Goal: Task Accomplishment & Management: Use online tool/utility

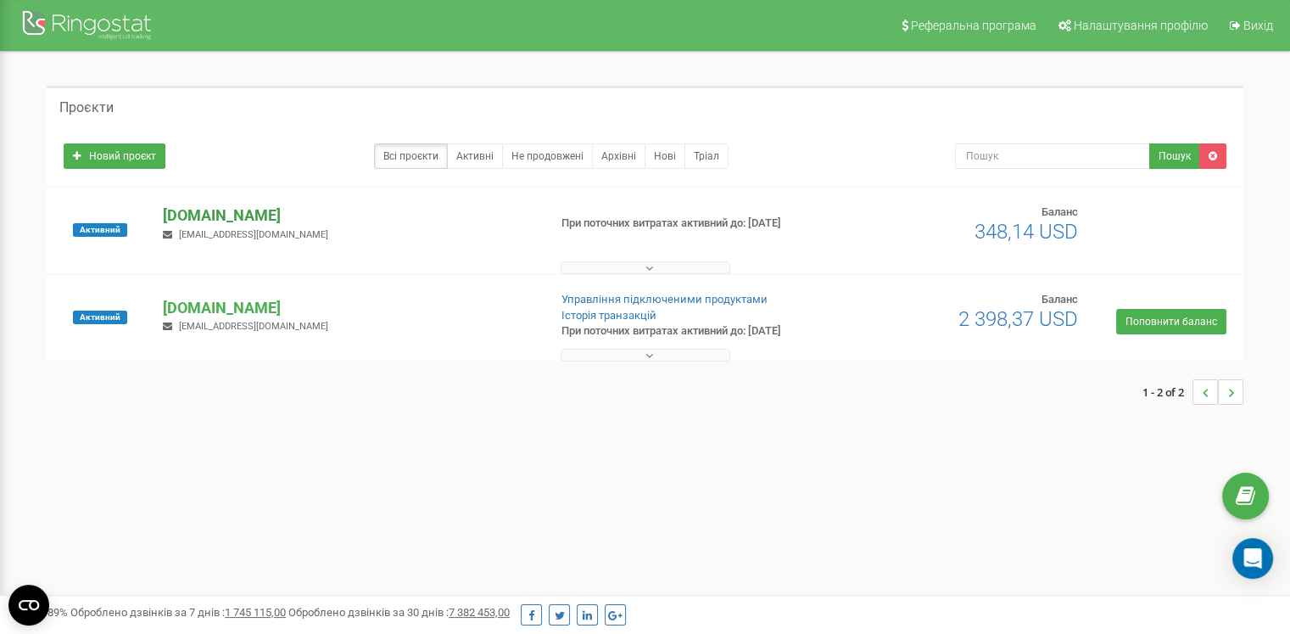
click at [224, 215] on p "[DOMAIN_NAME]" at bounding box center [348, 215] width 371 height 22
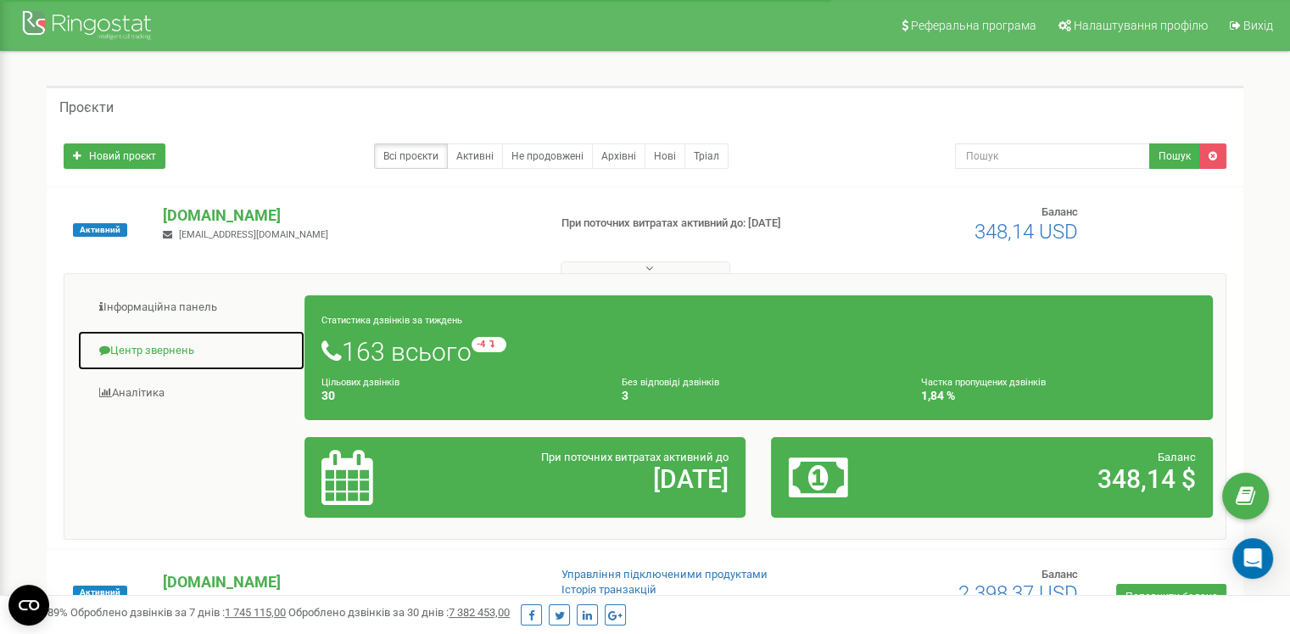
click at [185, 340] on link "Центр звернень" at bounding box center [191, 351] width 228 height 42
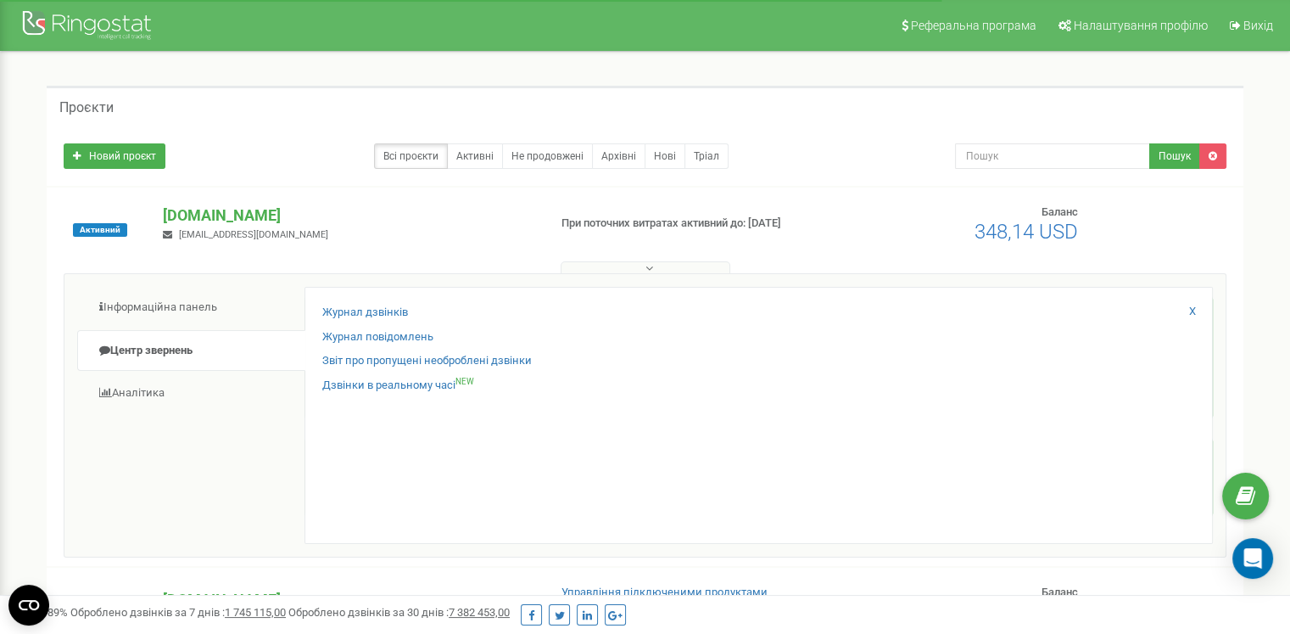
click at [353, 300] on div "Журнал дзвінків Журнал повідомлень Звіт про пропущені необроблені дзвінки Дзвін…" at bounding box center [758, 415] width 908 height 257
click at [353, 310] on link "Журнал дзвінків" at bounding box center [365, 312] width 86 height 16
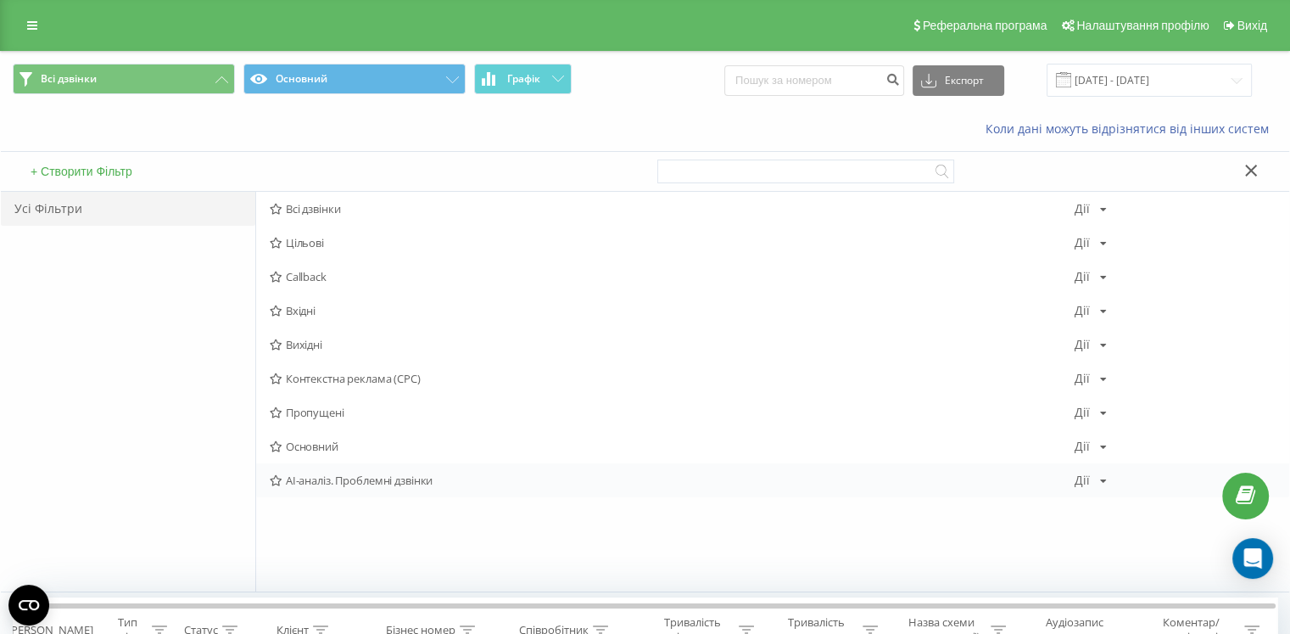
click at [346, 479] on span "AI-аналіз. Проблемні дзвінки" at bounding box center [672, 480] width 805 height 12
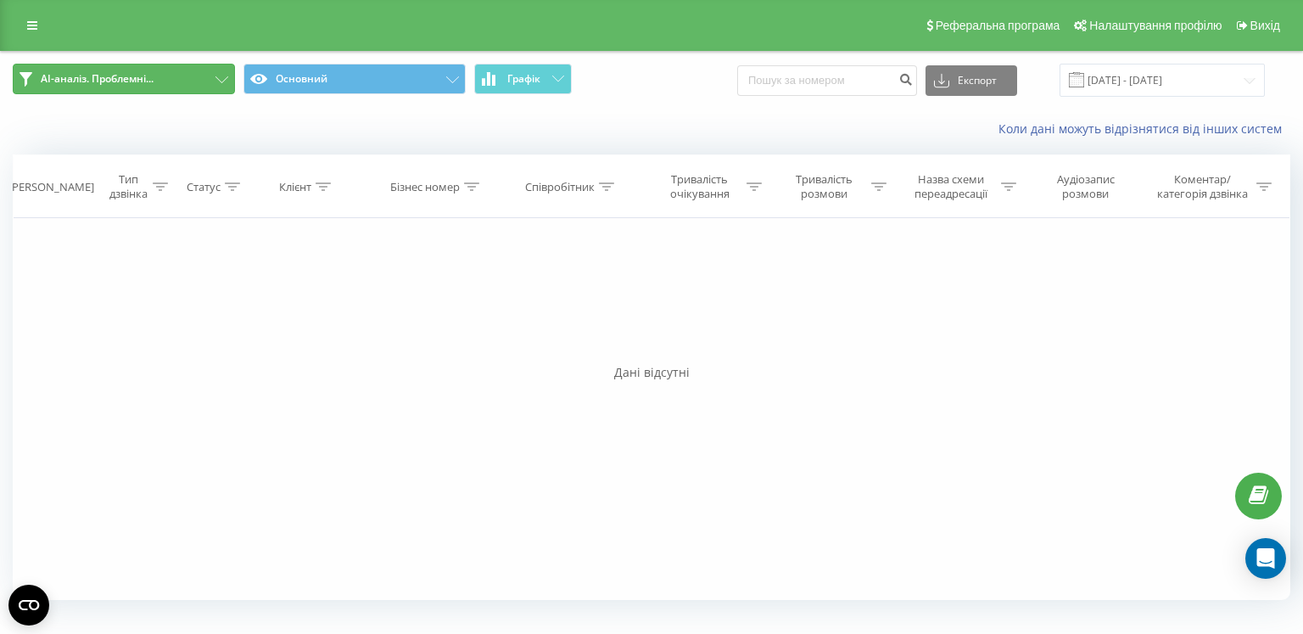
click at [163, 77] on button "AI-аналіз. Проблемні..." at bounding box center [124, 79] width 222 height 31
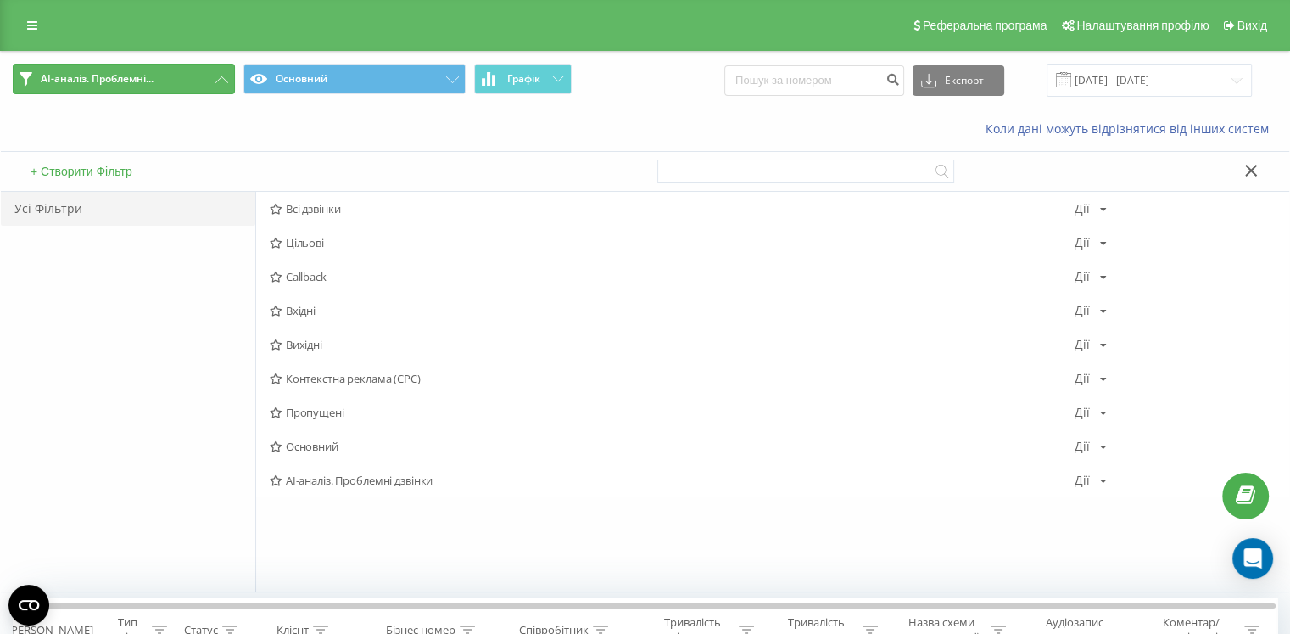
click at [97, 75] on span "AI-аналіз. Проблемні..." at bounding box center [97, 79] width 113 height 14
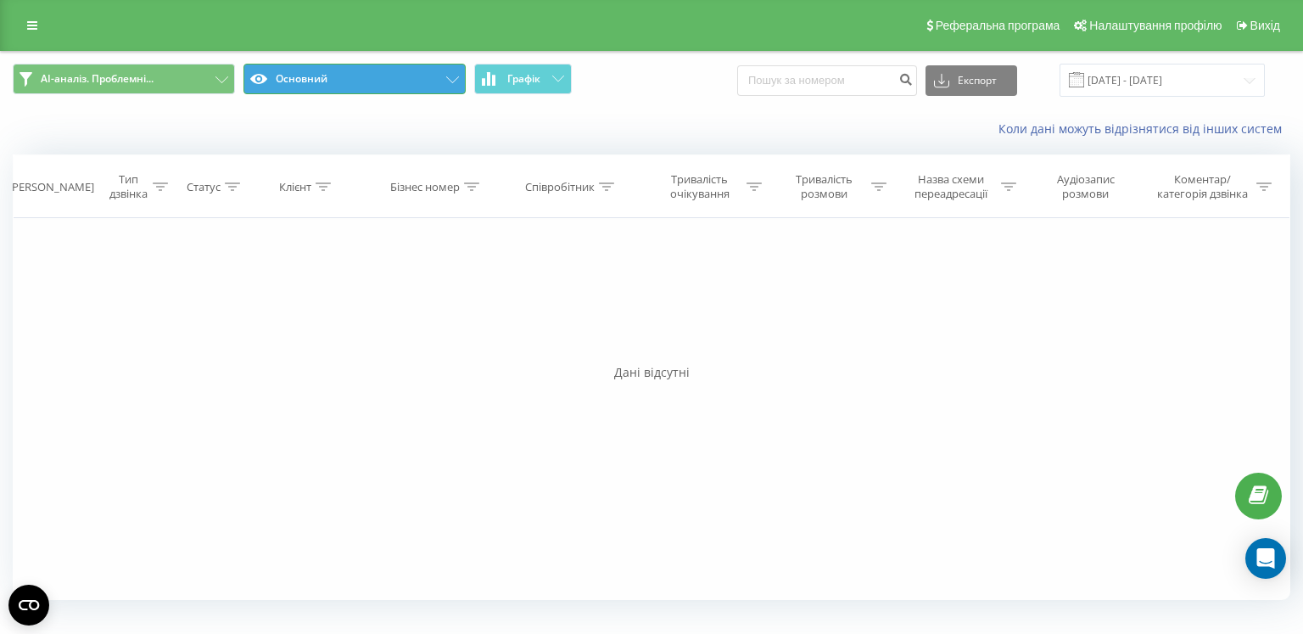
click at [334, 75] on button "Основний" at bounding box center [354, 79] width 222 height 31
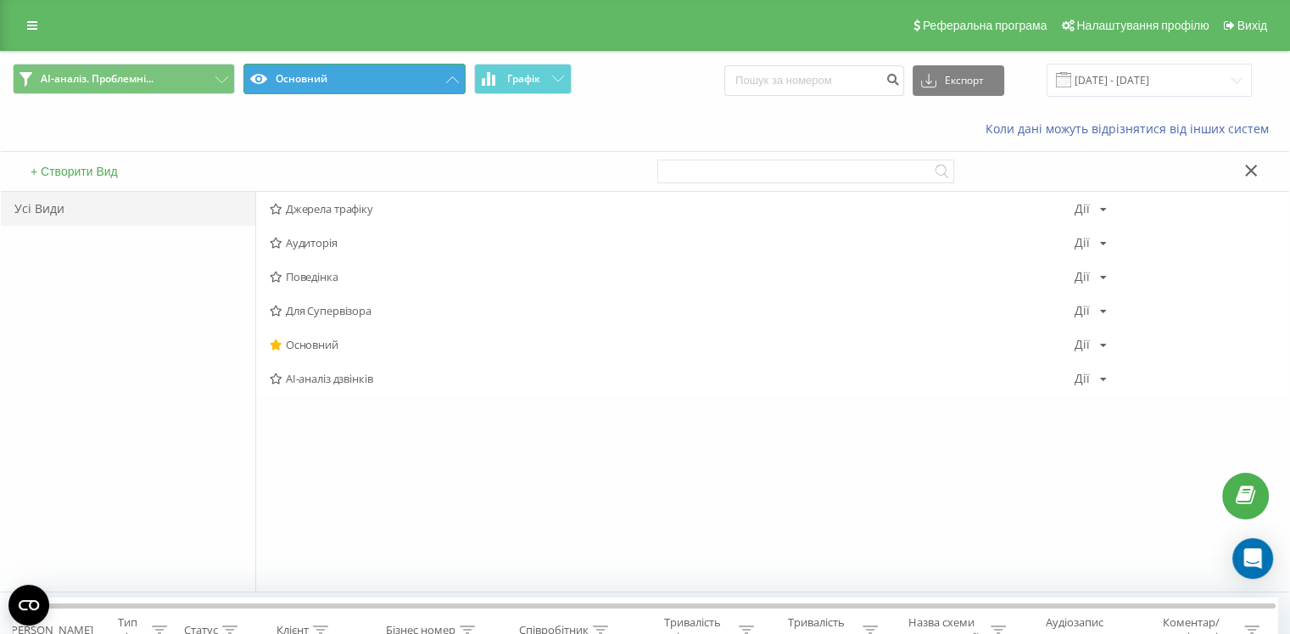
click at [334, 75] on button "Основний" at bounding box center [354, 79] width 222 height 31
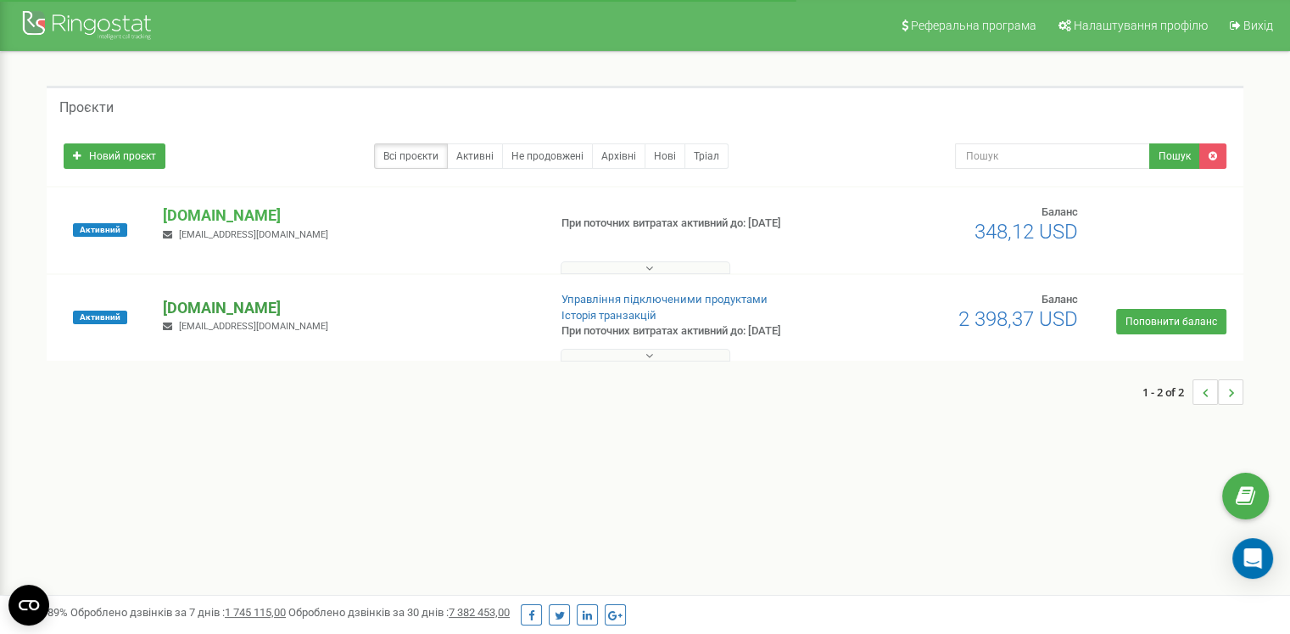
click at [214, 306] on p "[DOMAIN_NAME]" at bounding box center [348, 308] width 371 height 22
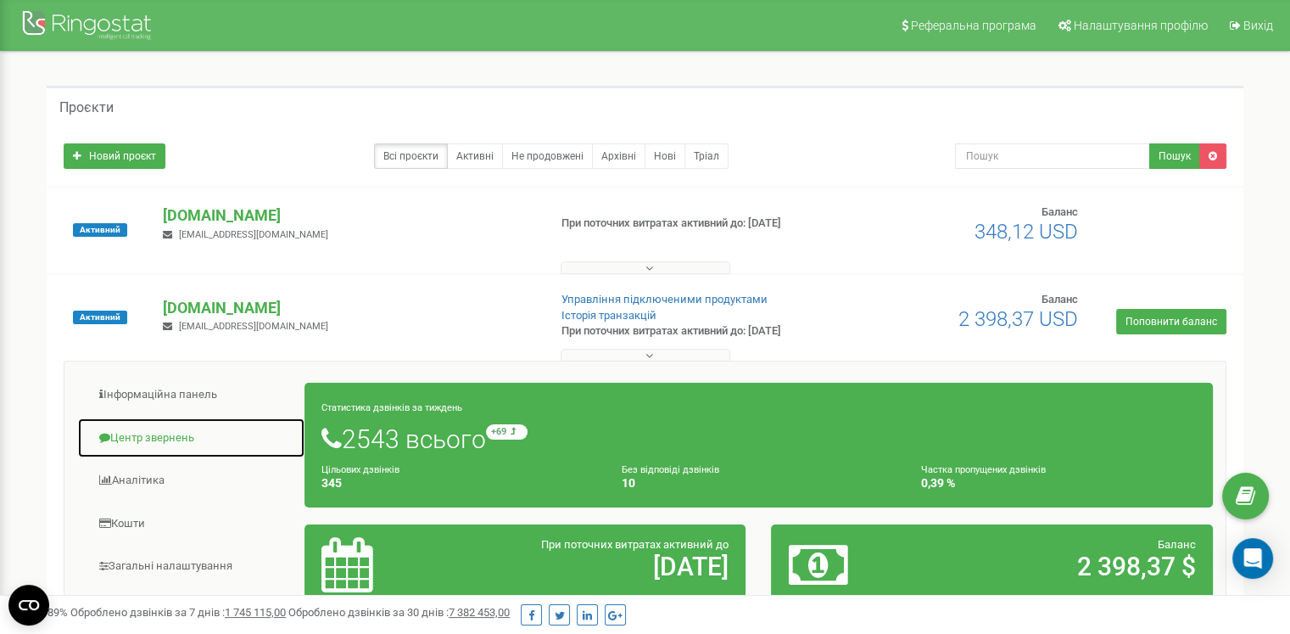
click at [191, 436] on link "Центр звернень" at bounding box center [191, 438] width 228 height 42
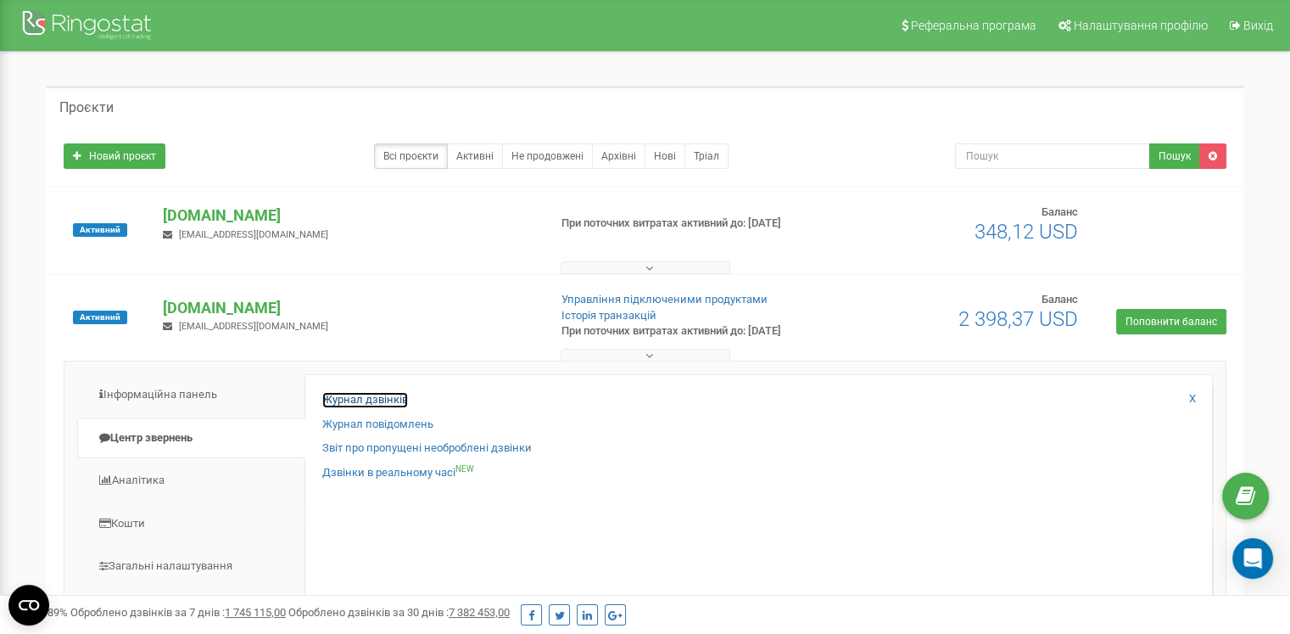
click at [358, 393] on link "Журнал дзвінків" at bounding box center [365, 400] width 86 height 16
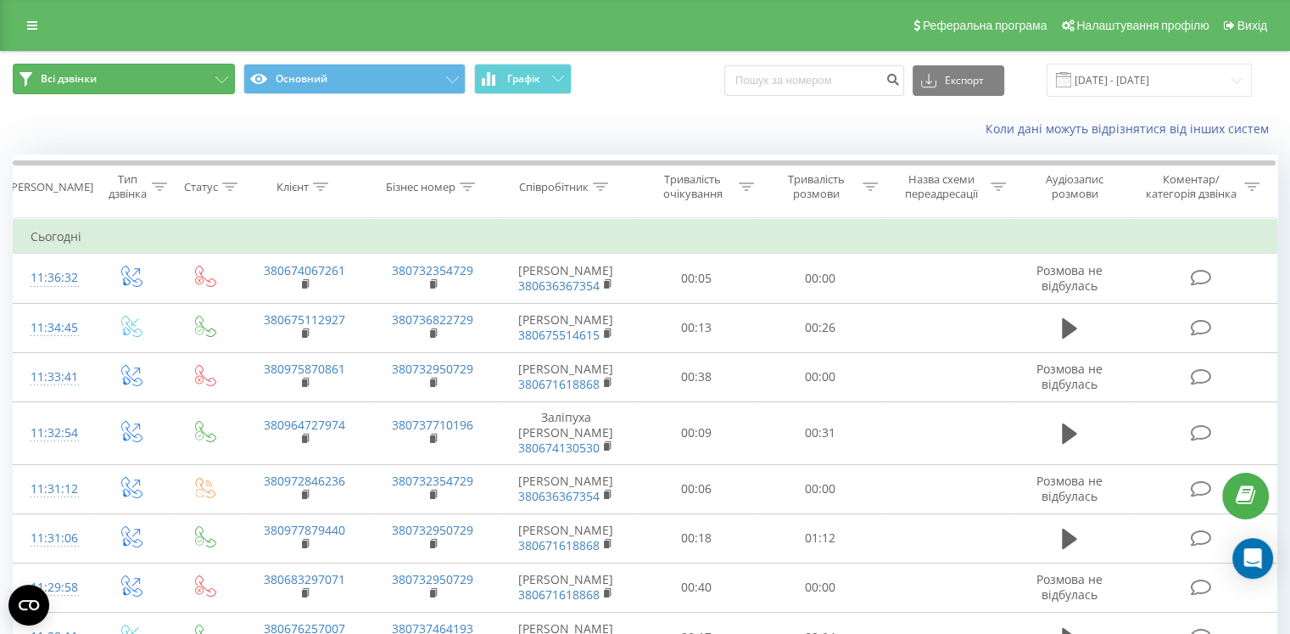
click at [109, 86] on button "Всі дзвінки" at bounding box center [124, 79] width 222 height 31
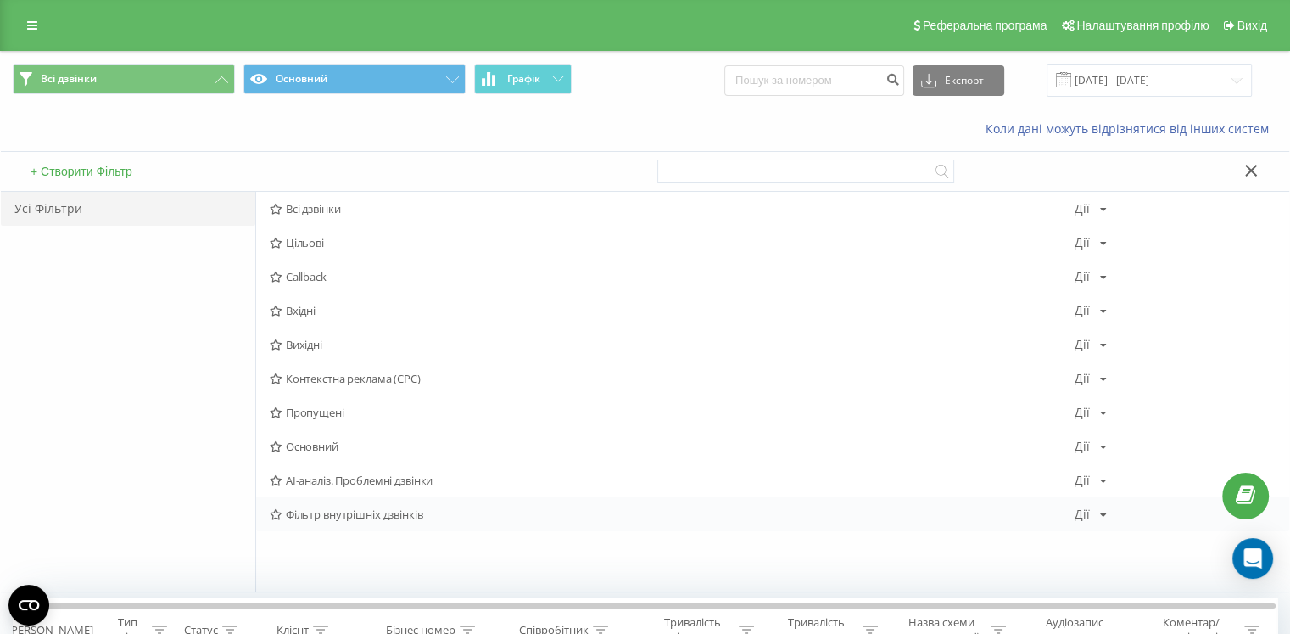
click at [366, 517] on span "Фільтр внутрішніх дзвінків" at bounding box center [672, 514] width 805 height 12
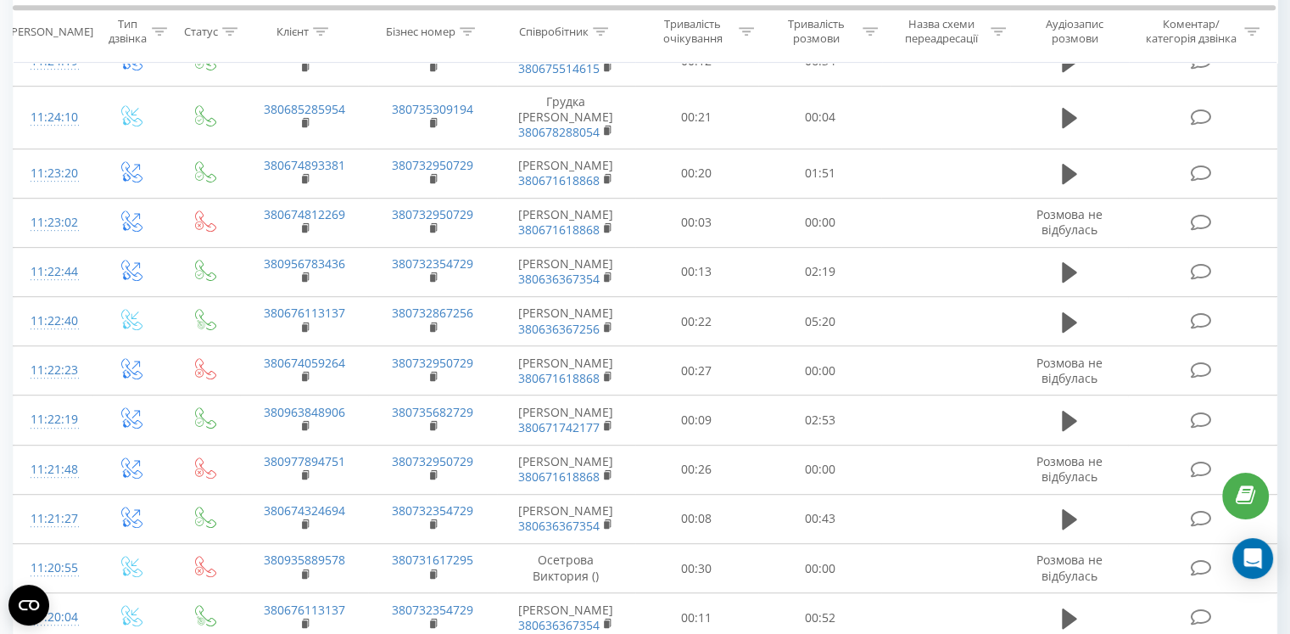
scroll to position [1109, 0]
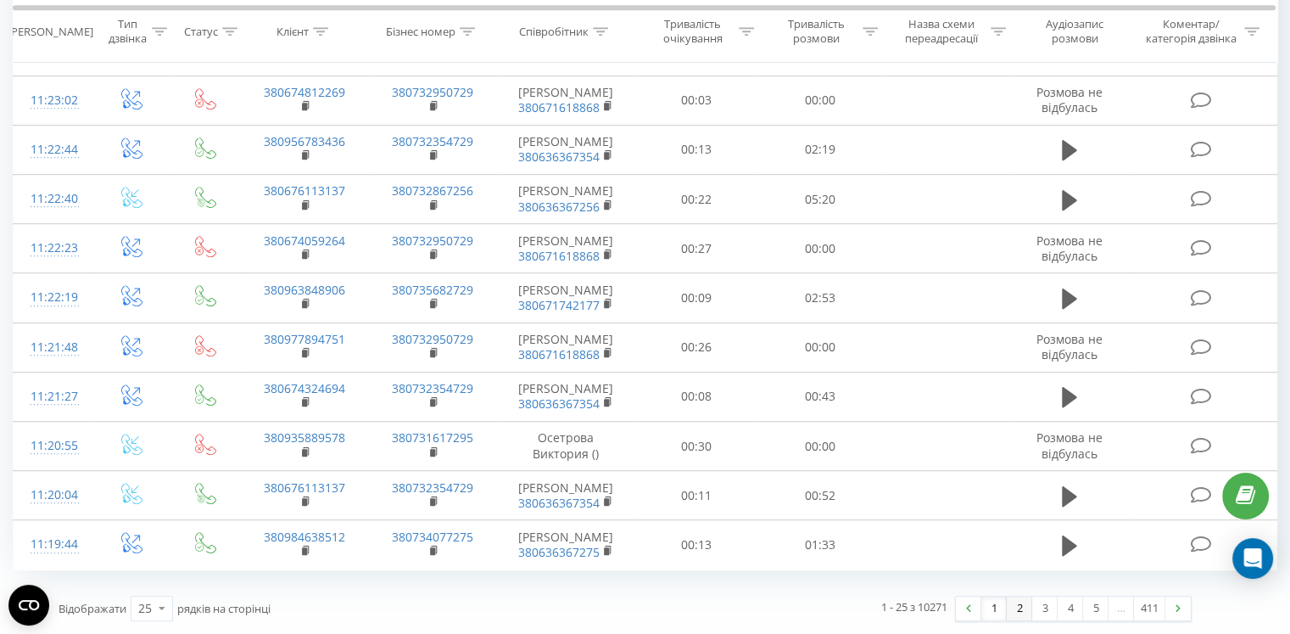
click at [1020, 613] on link "2" at bounding box center [1019, 608] width 25 height 24
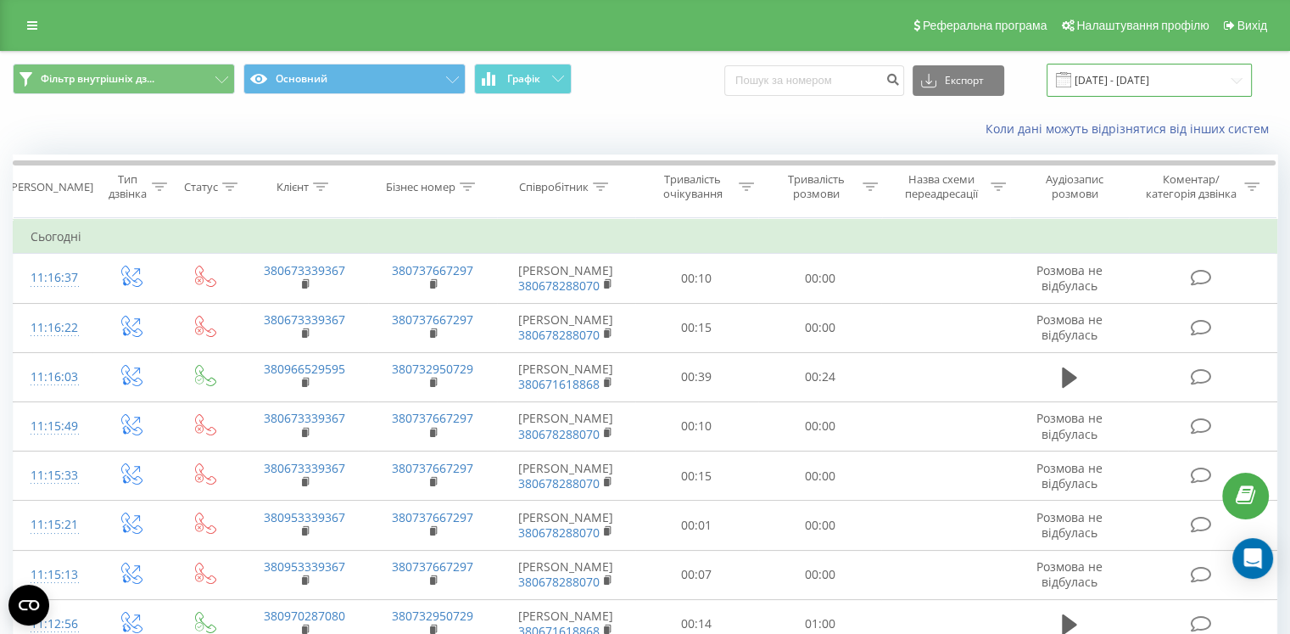
click at [1123, 75] on input "22.08.2025 - 22.09.2025" at bounding box center [1149, 80] width 205 height 33
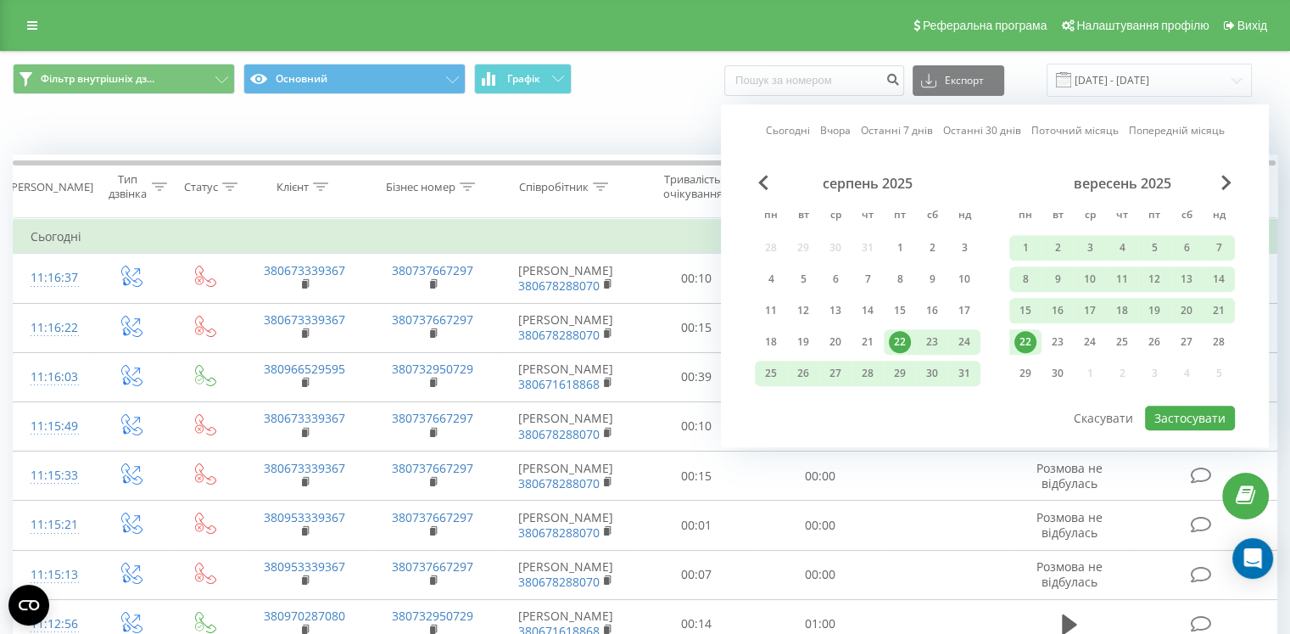
click at [1025, 333] on div "22" at bounding box center [1025, 342] width 22 height 22
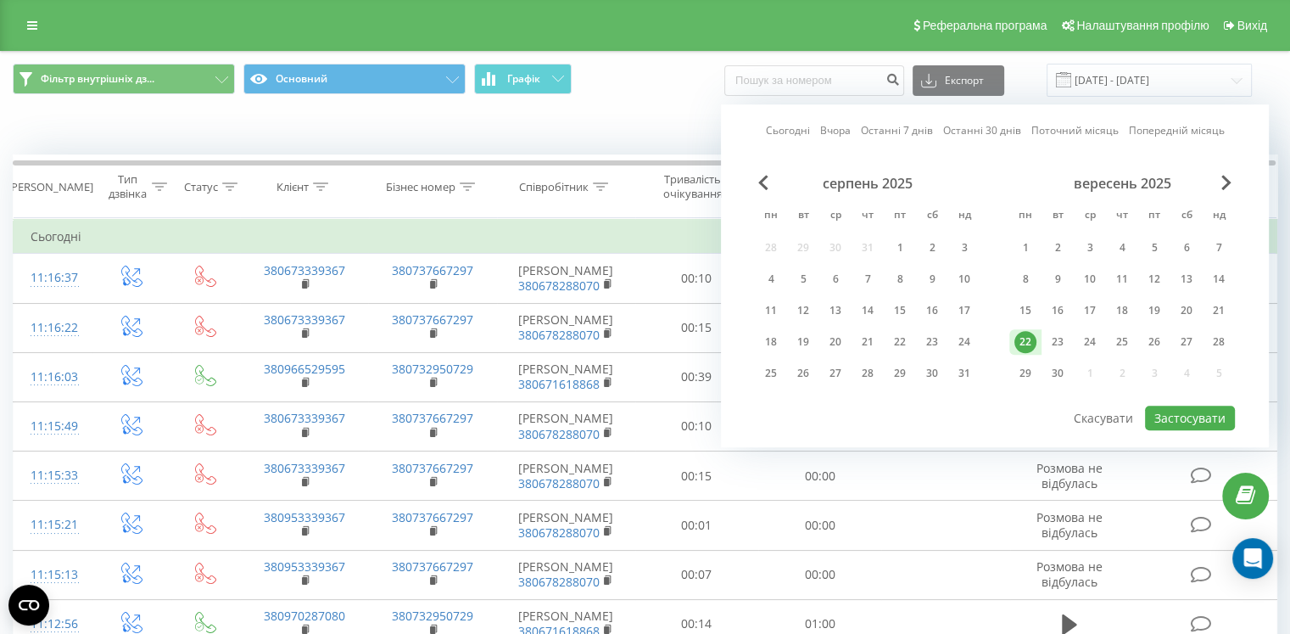
click at [1025, 333] on div "22" at bounding box center [1025, 342] width 22 height 22
click at [1214, 418] on button "Застосувати" at bounding box center [1190, 417] width 90 height 25
type input "22.09.2025 - 22.09.2025"
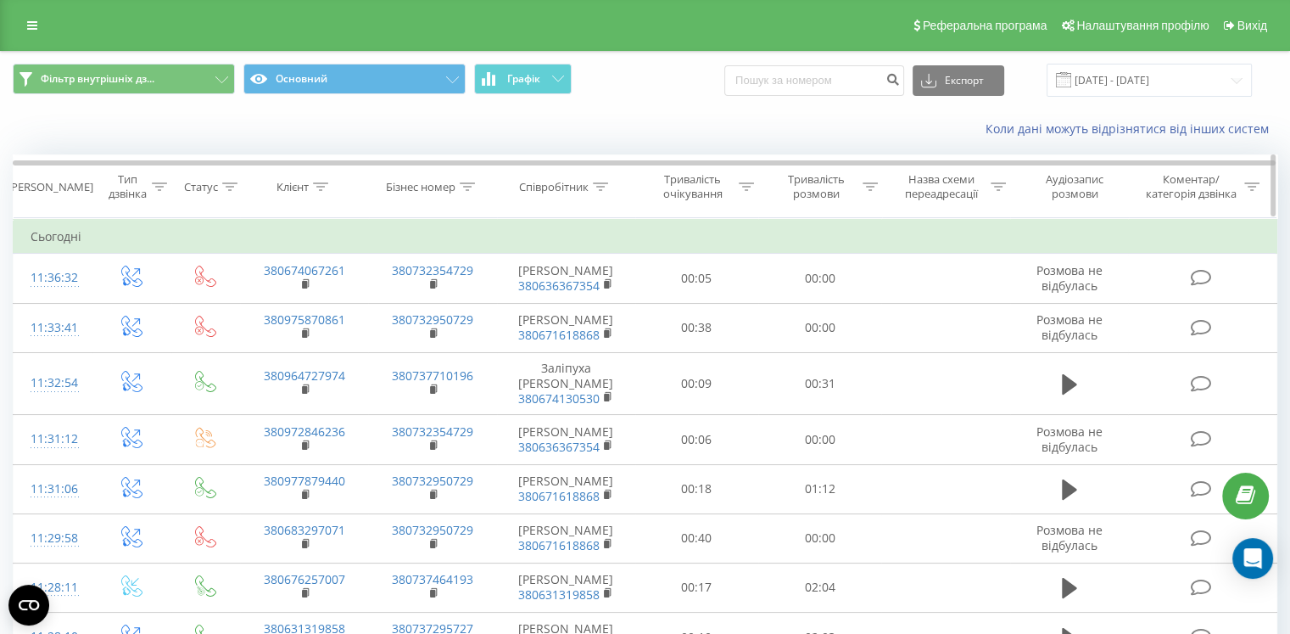
click at [602, 191] on div at bounding box center [600, 187] width 15 height 14
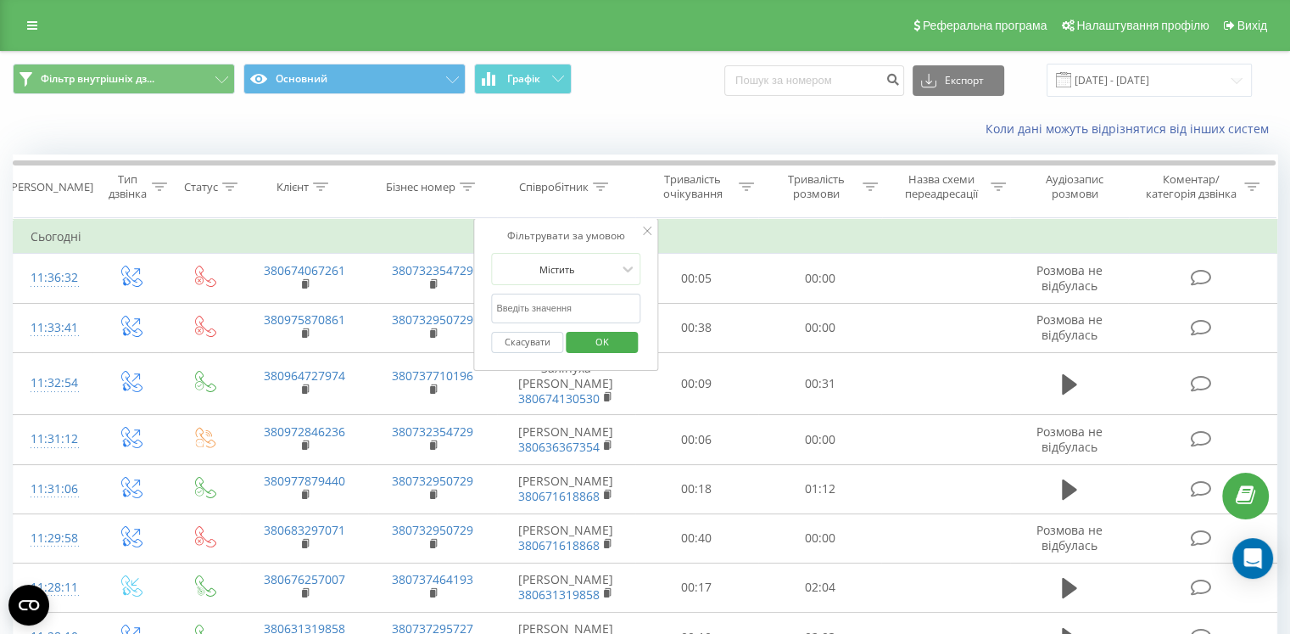
click at [573, 300] on input "text" at bounding box center [565, 308] width 149 height 30
type input "конста"
click at [590, 347] on span "OK" at bounding box center [601, 341] width 47 height 26
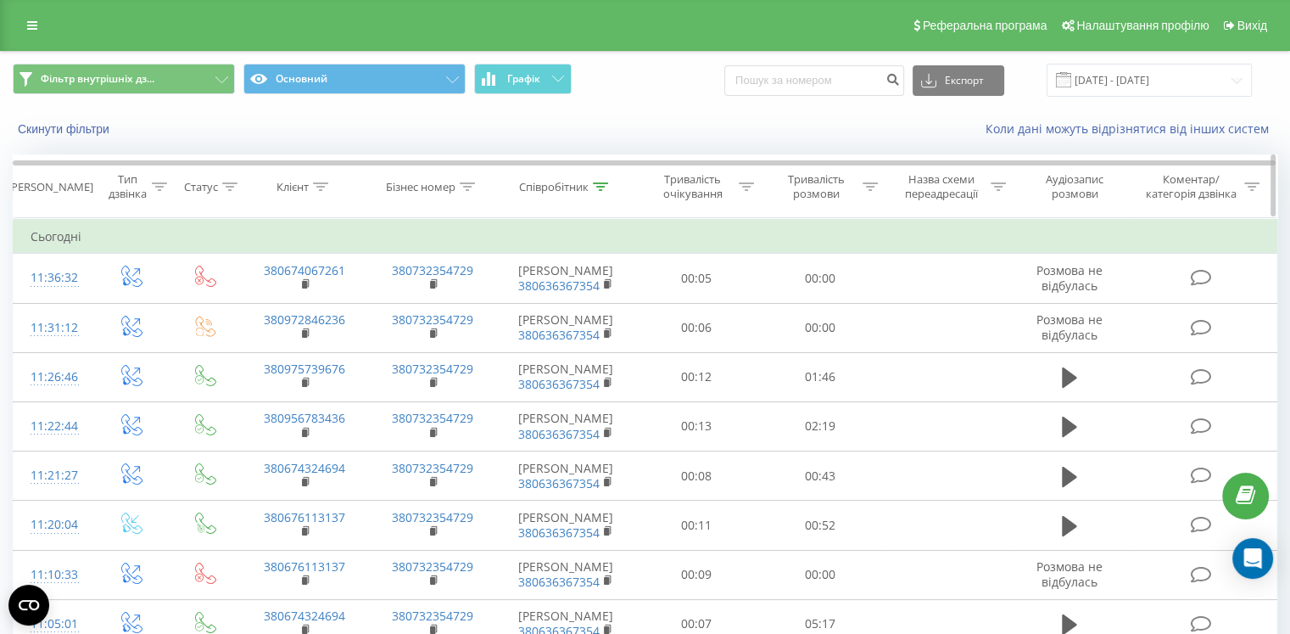
click at [868, 187] on icon at bounding box center [870, 186] width 15 height 8
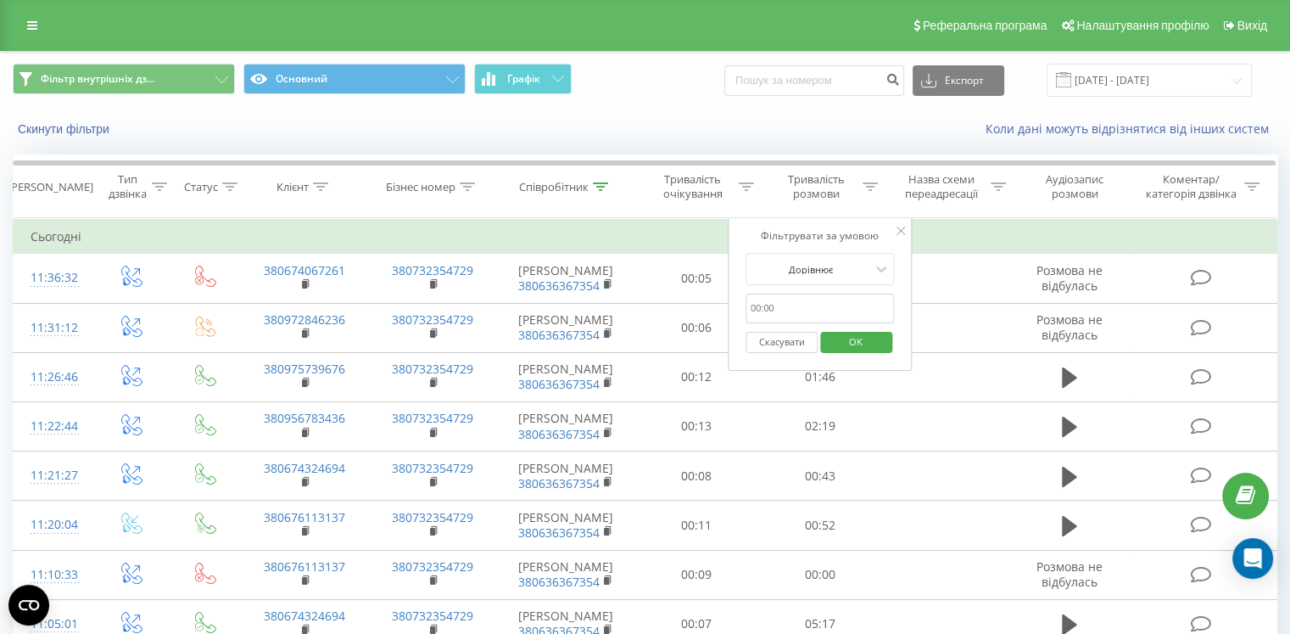
click at [815, 306] on input "text" at bounding box center [820, 308] width 149 height 30
type input "00:50"
click at [820, 269] on div at bounding box center [811, 269] width 120 height 16
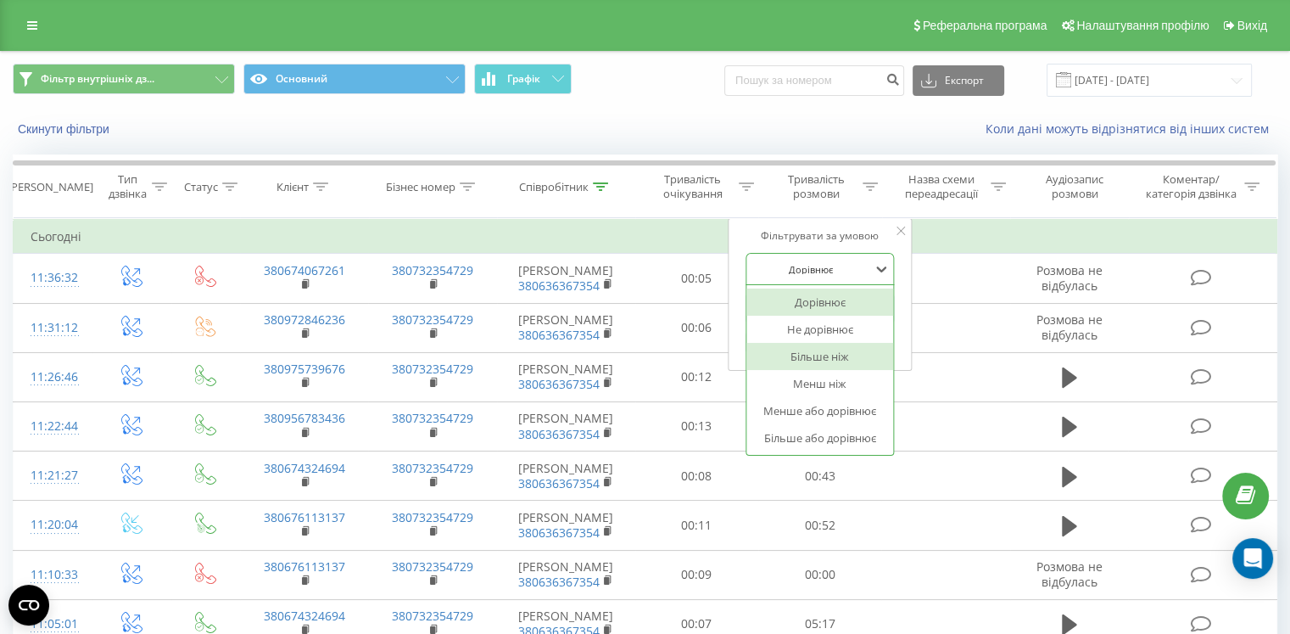
click at [852, 357] on div "Більше ніж" at bounding box center [820, 356] width 148 height 27
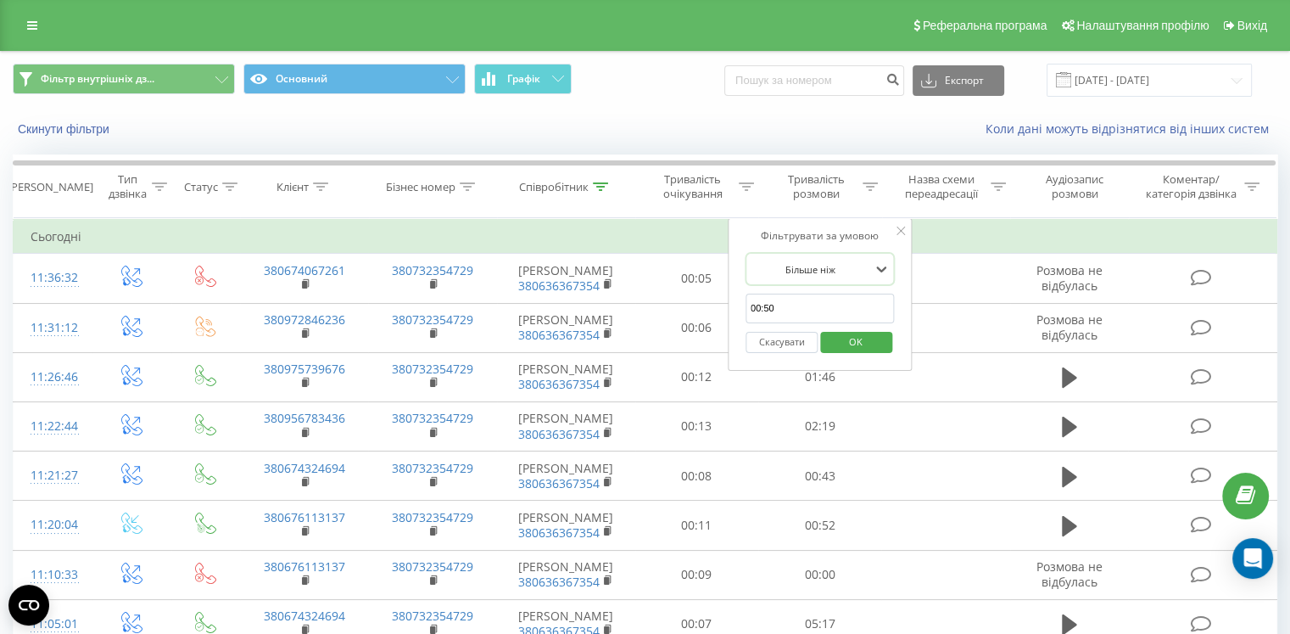
click at [858, 343] on span "OK" at bounding box center [855, 341] width 47 height 26
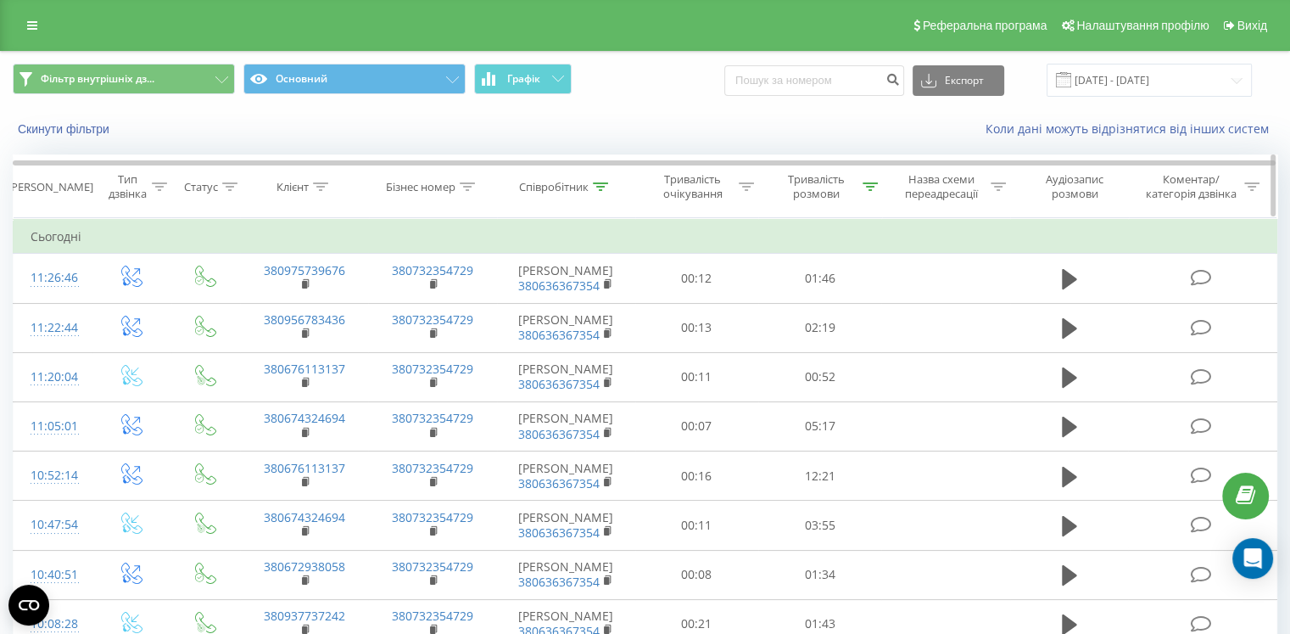
click at [612, 176] on th "Співробітник" at bounding box center [566, 186] width 138 height 63
click at [607, 180] on div at bounding box center [600, 187] width 15 height 14
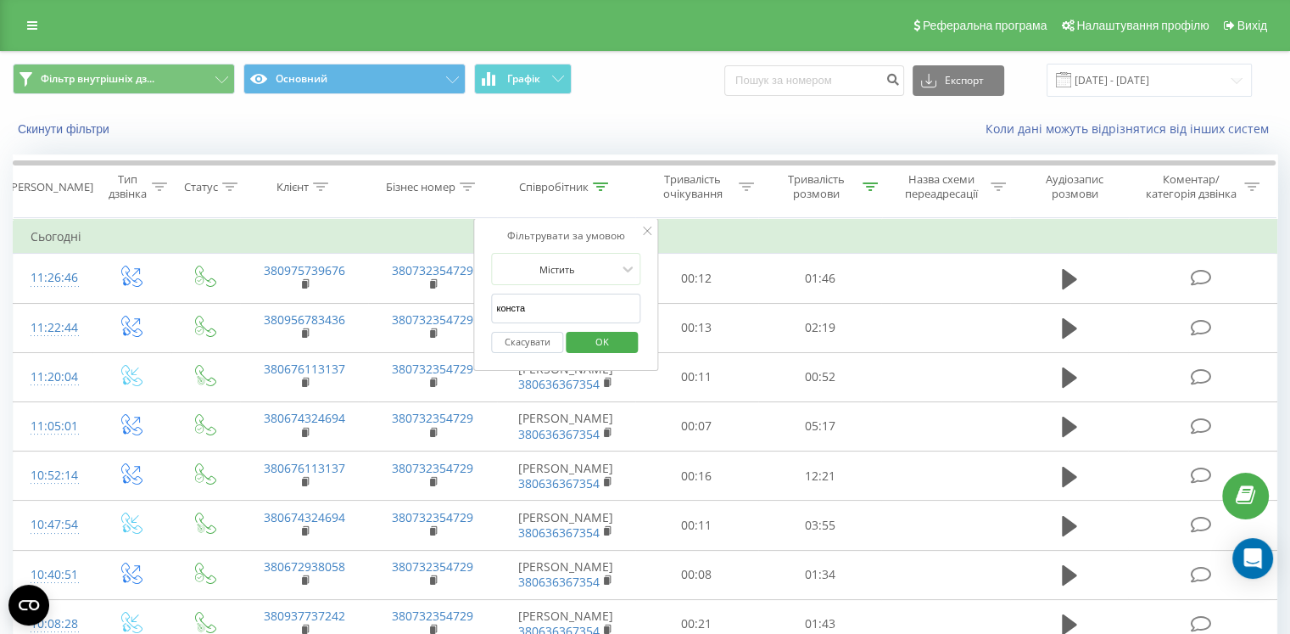
click at [617, 143] on div "Скинути фільтри Коли дані можуть відрізнятися вiд інших систем" at bounding box center [645, 129] width 1288 height 41
drag, startPoint x: 589, startPoint y: 137, endPoint x: 589, endPoint y: 186, distance: 49.2
click at [589, 137] on div "Коли дані можуть відрізнятися вiд інших систем" at bounding box center [886, 128] width 805 height 17
click at [649, 227] on icon at bounding box center [647, 230] width 8 height 8
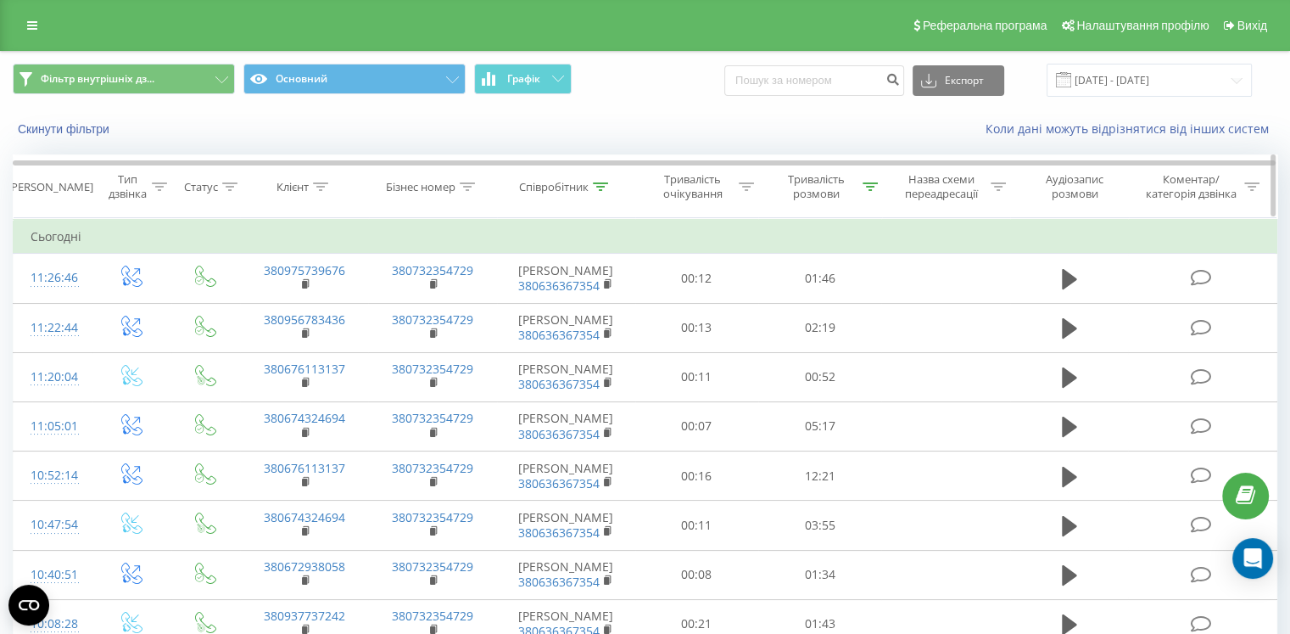
click at [605, 182] on icon at bounding box center [600, 186] width 15 height 8
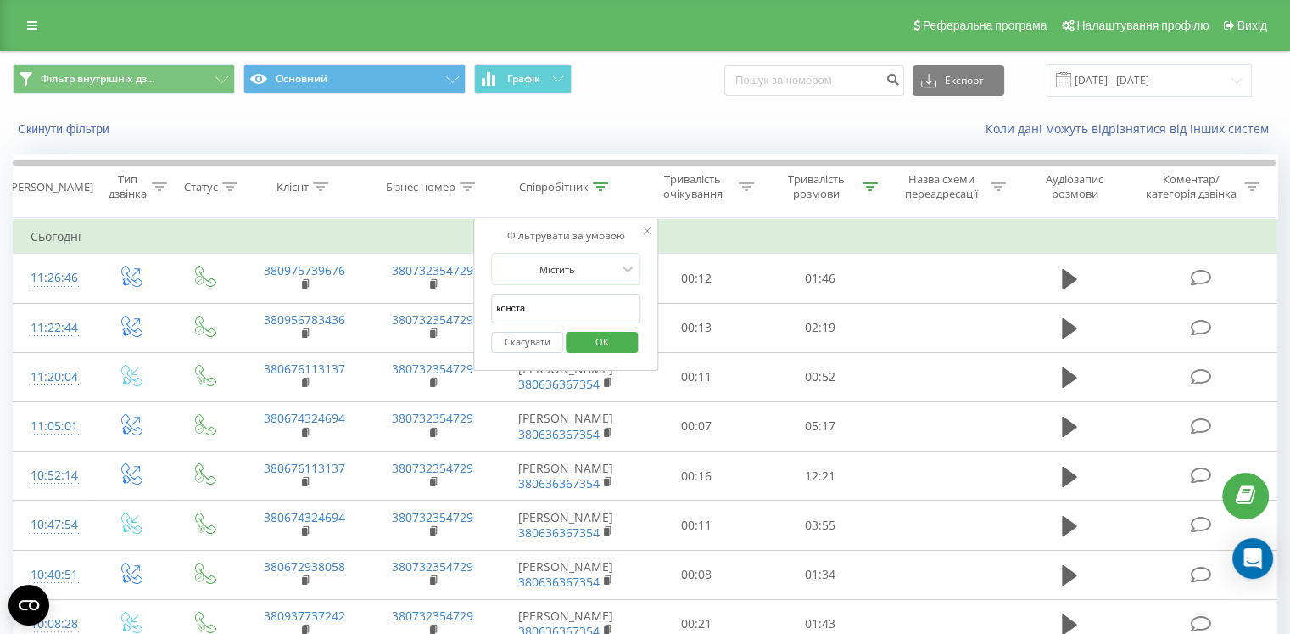
click at [573, 293] on input "конста" at bounding box center [565, 308] width 149 height 30
click at [631, 130] on div "Коли дані можуть відрізнятися вiд інших систем" at bounding box center [886, 128] width 805 height 17
click at [648, 232] on icon at bounding box center [647, 230] width 8 height 8
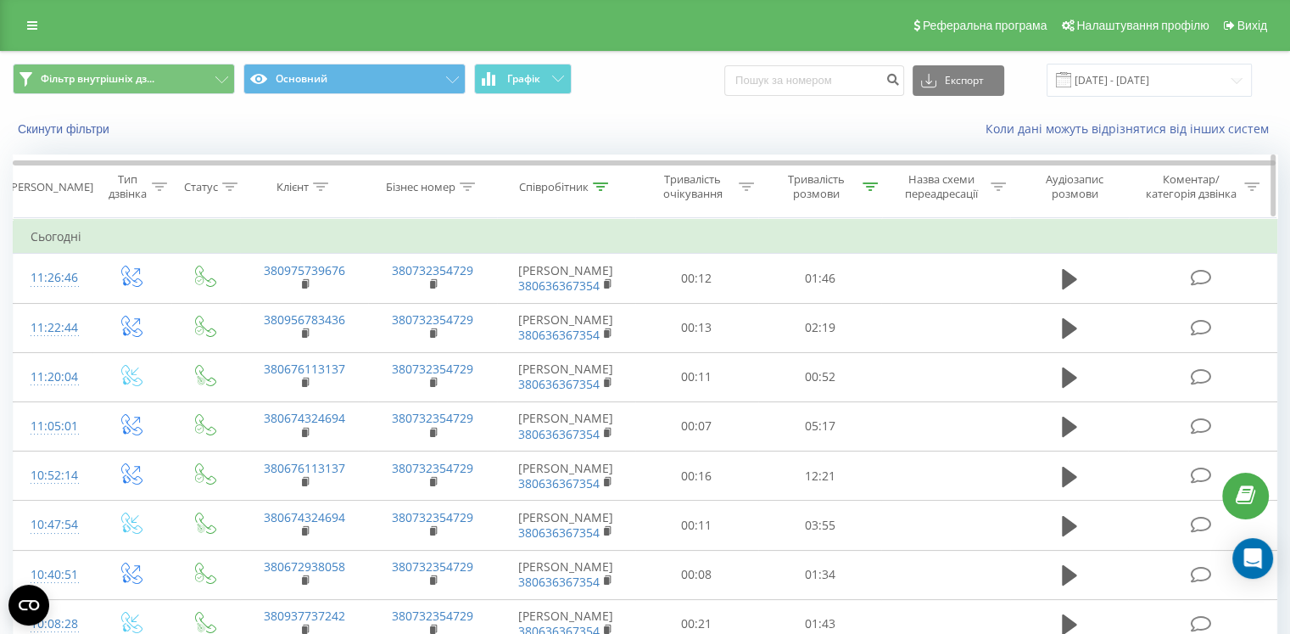
click at [606, 182] on icon at bounding box center [600, 186] width 15 height 8
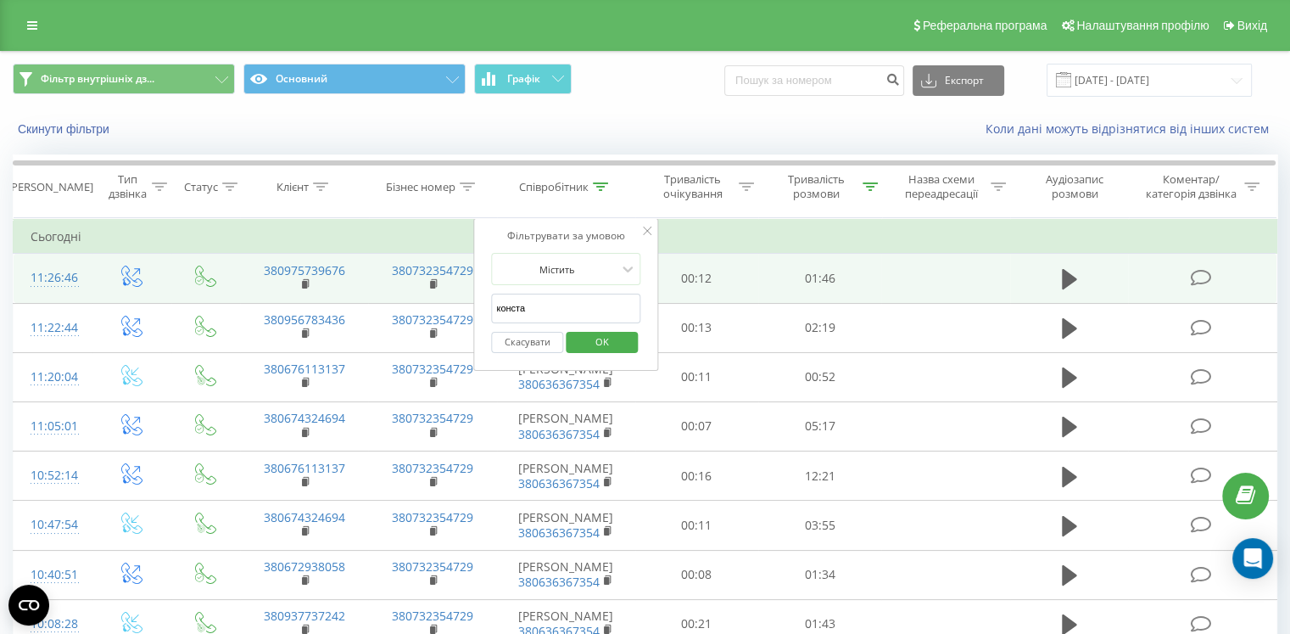
drag, startPoint x: 567, startPoint y: 313, endPoint x: 455, endPoint y: 305, distance: 112.2
click at [453, 306] on table "Фільтрувати за умовою Дорівнює Введіть значення Скасувати OK Фільтрувати за умо…" at bounding box center [645, 532] width 1265 height 628
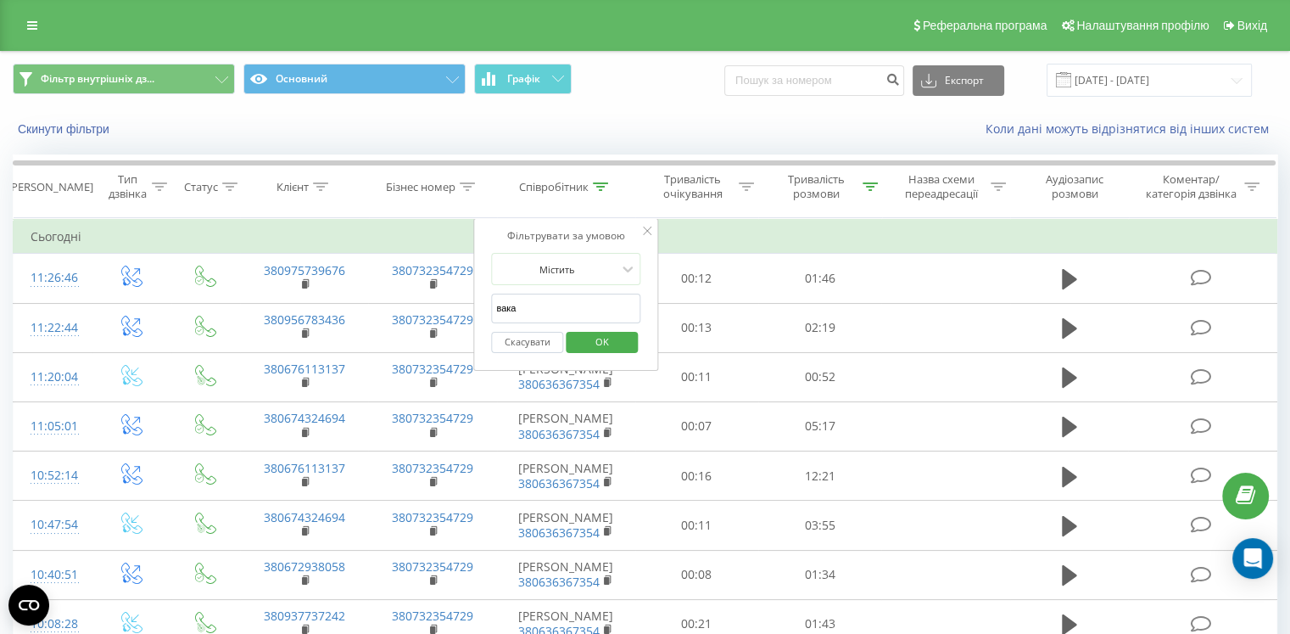
type input "Вакаріна"
click at [594, 341] on span "OK" at bounding box center [601, 341] width 47 height 26
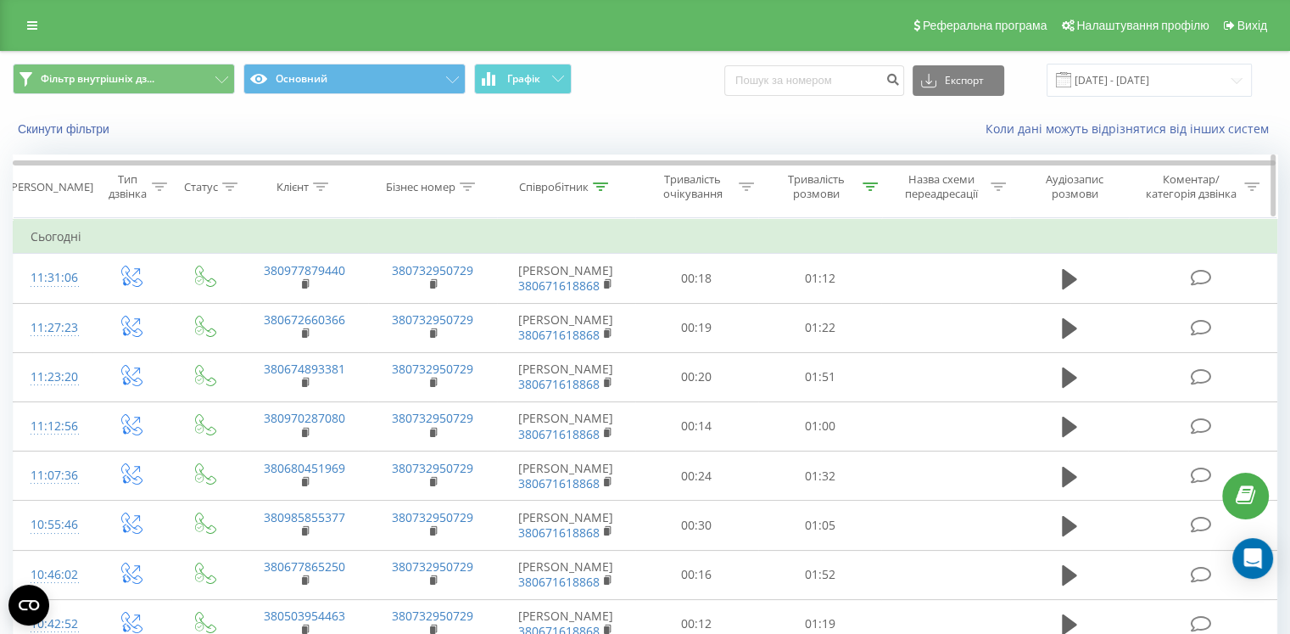
click at [597, 184] on icon at bounding box center [600, 186] width 15 height 8
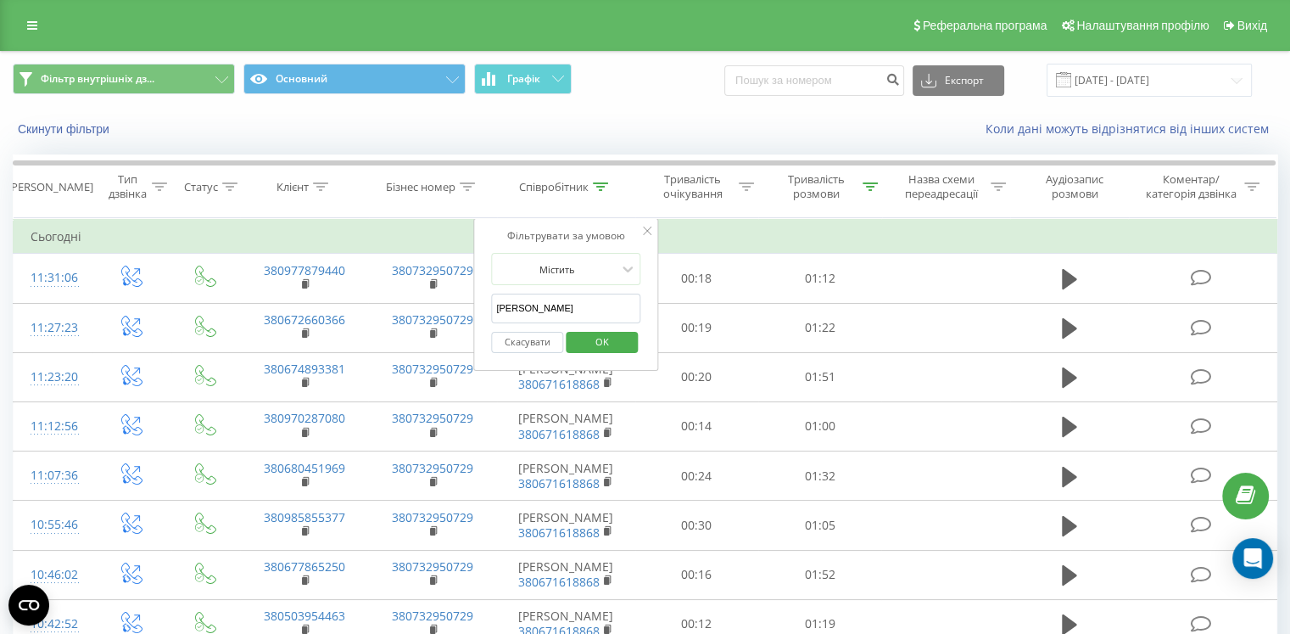
click at [569, 288] on form "Містить Вакаріна Скасувати OK" at bounding box center [565, 307] width 149 height 109
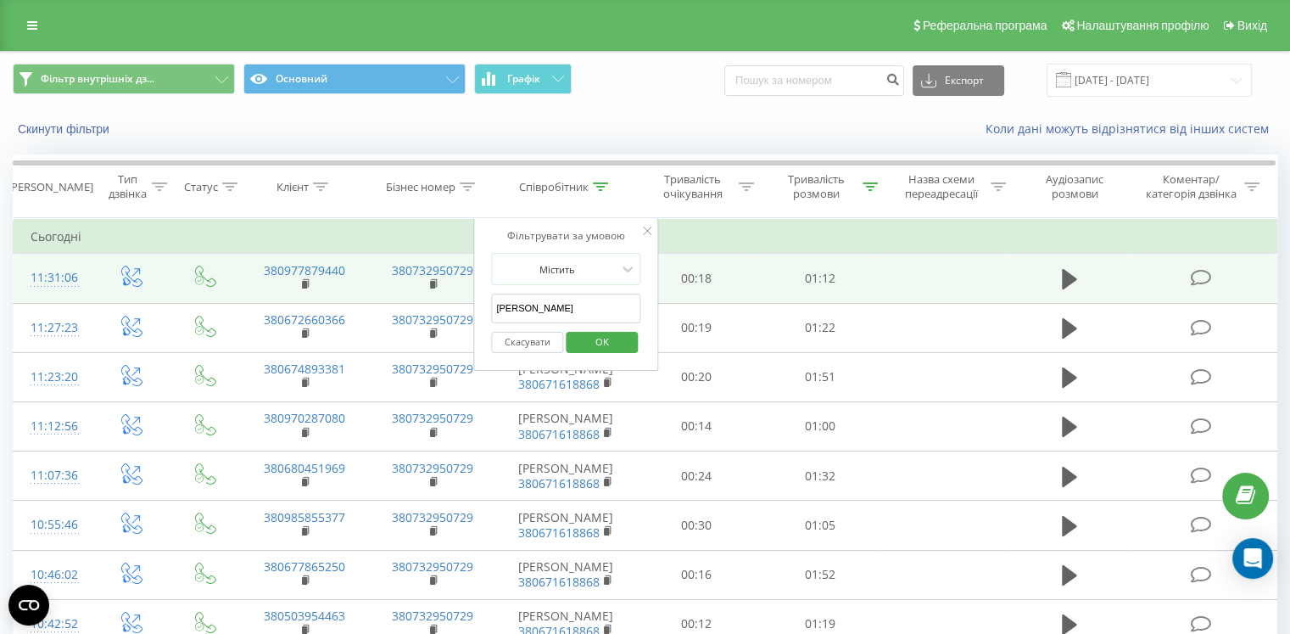
drag, startPoint x: 573, startPoint y: 296, endPoint x: 466, endPoint y: 288, distance: 106.3
click at [467, 288] on table "Фільтрувати за умовою Дорівнює Введіть значення Скасувати OK Фільтрувати за умо…" at bounding box center [645, 557] width 1265 height 678
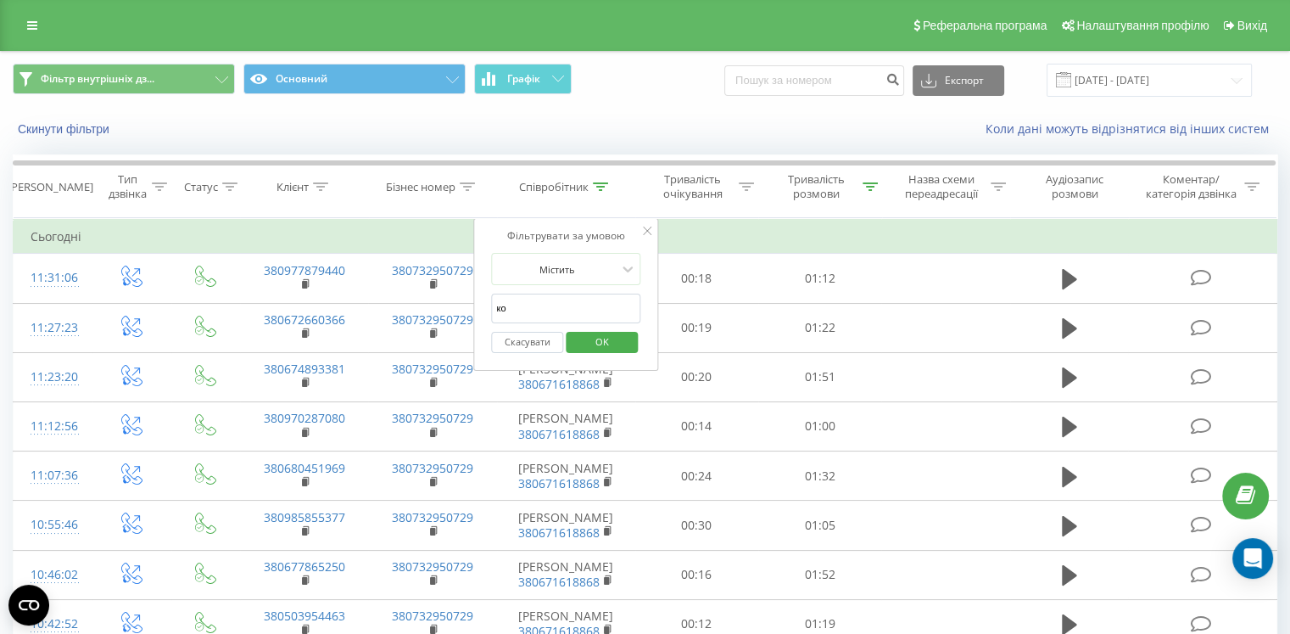
type input "коз"
click at [603, 354] on div "Скасувати OK" at bounding box center [565, 342] width 149 height 38
click at [603, 345] on span "OK" at bounding box center [601, 341] width 47 height 26
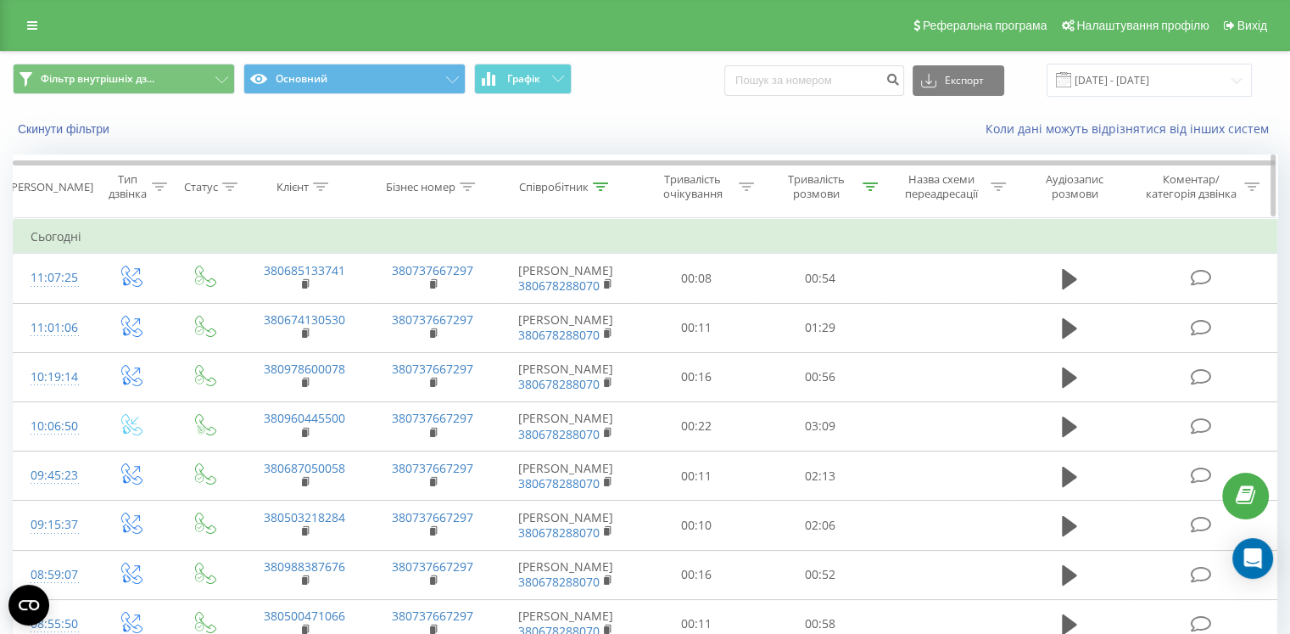
drag, startPoint x: 604, startPoint y: 187, endPoint x: 617, endPoint y: 204, distance: 20.5
click at [604, 187] on icon at bounding box center [600, 186] width 15 height 8
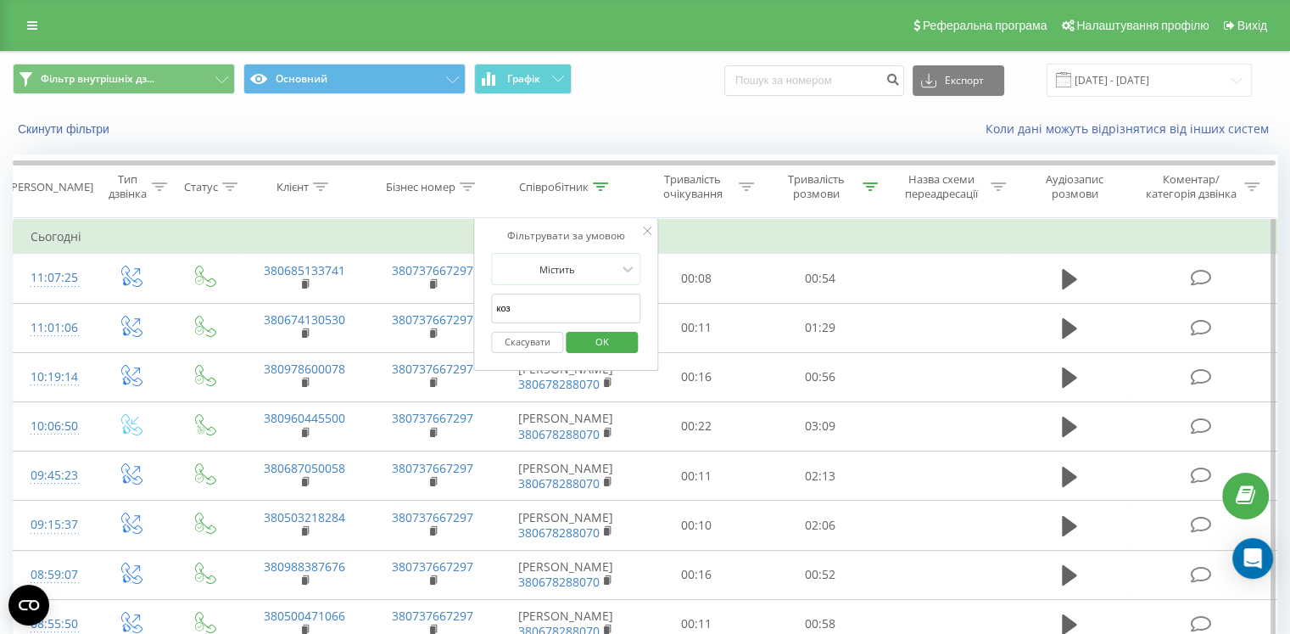
click at [584, 305] on input "коз" at bounding box center [565, 308] width 149 height 30
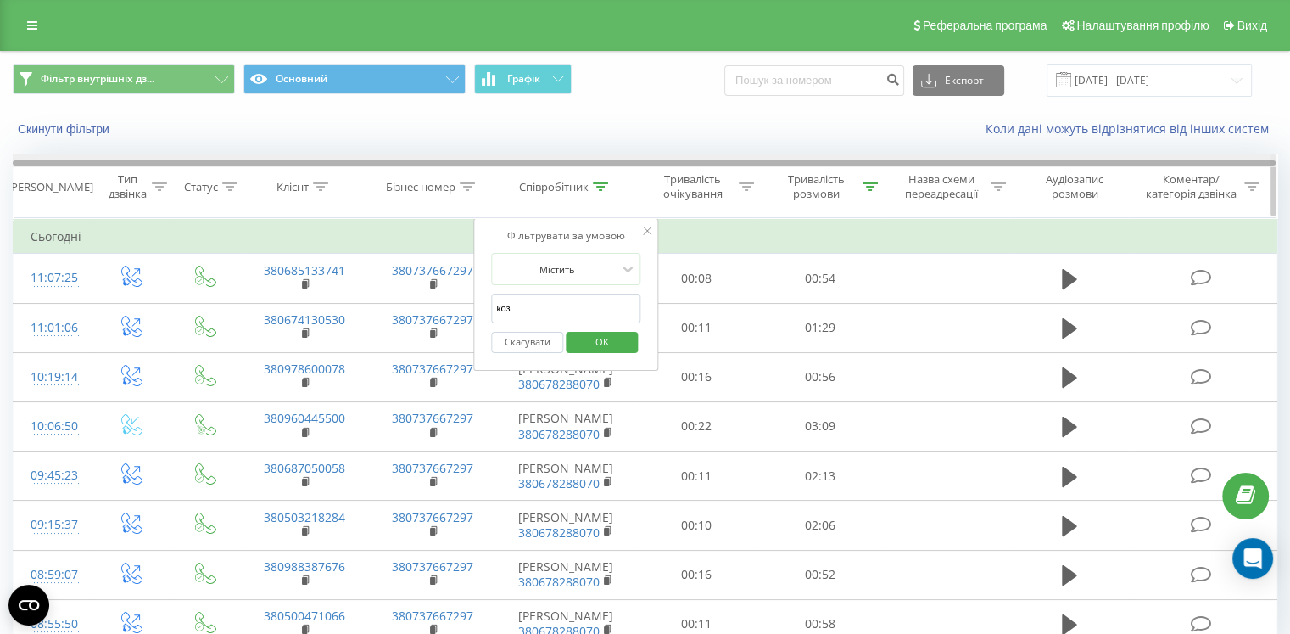
click at [634, 162] on div at bounding box center [644, 162] width 1263 height 5
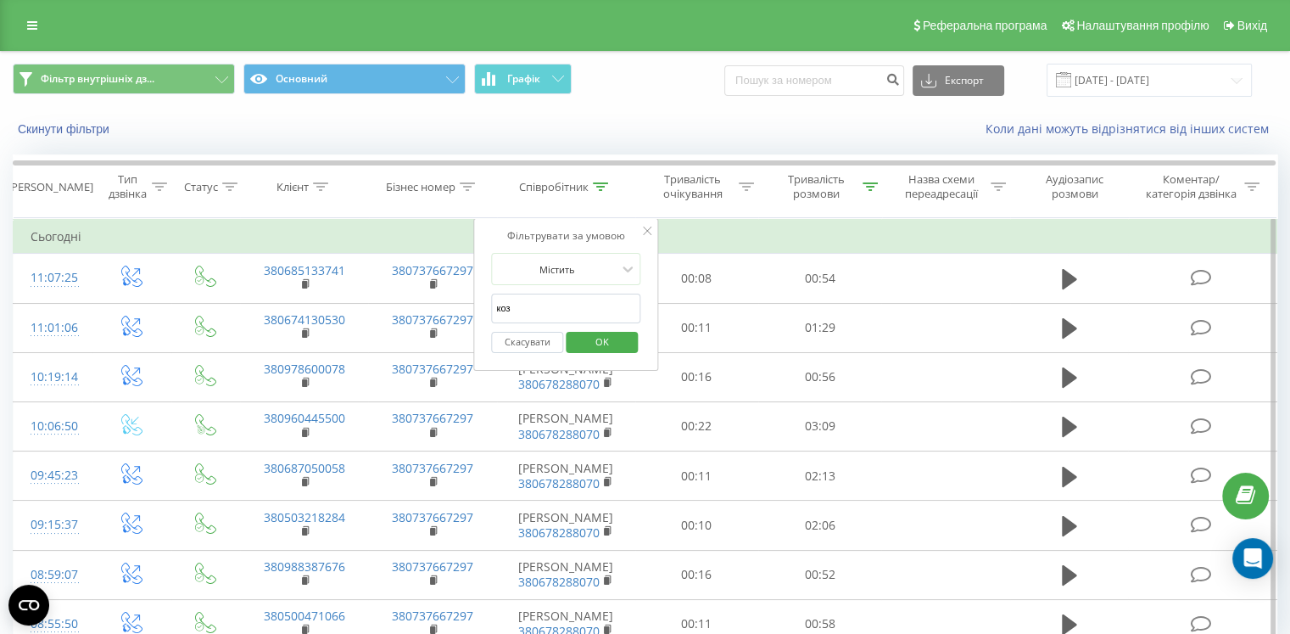
click at [651, 227] on icon at bounding box center [647, 230] width 8 height 8
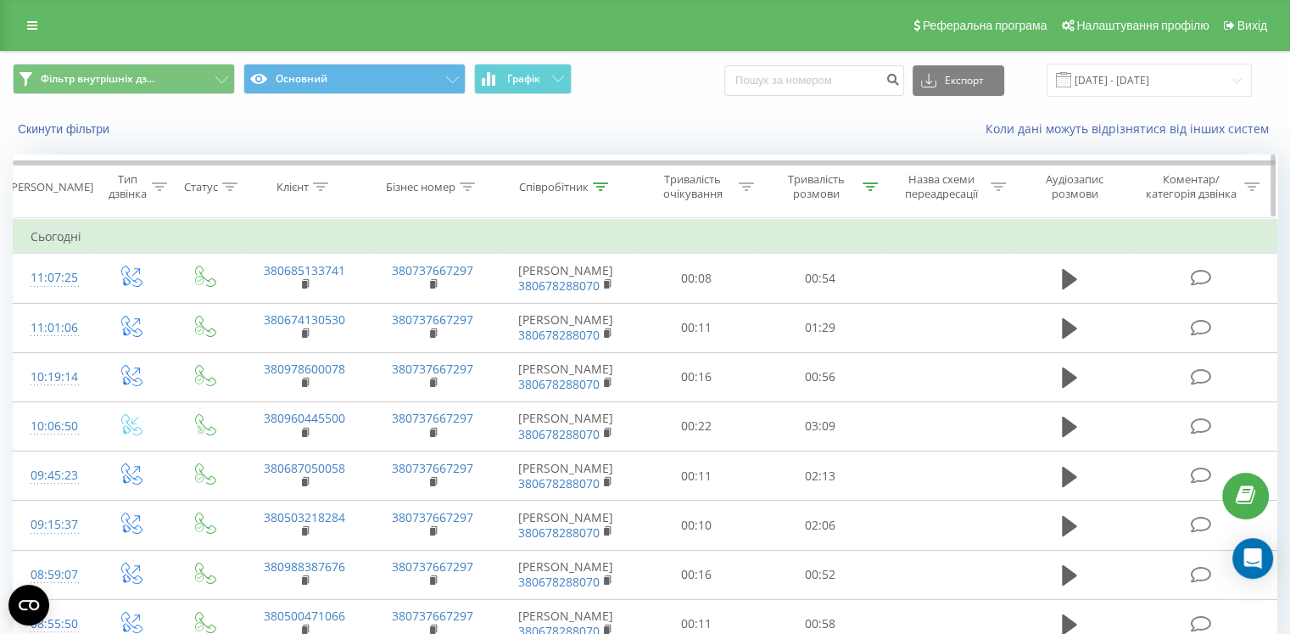
click at [611, 187] on div "Співробітник" at bounding box center [566, 187] width 138 height 14
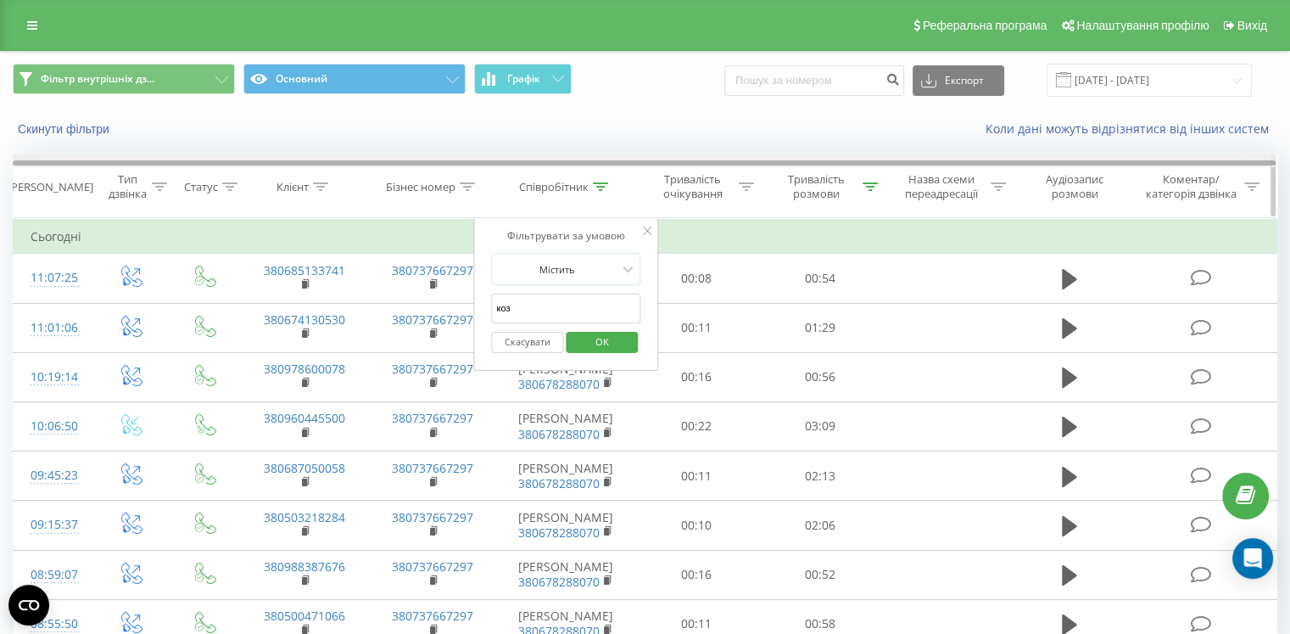
click at [623, 147] on div "Скинути фільтри Коли дані можуть відрізнятися вiд інших систем" at bounding box center [645, 129] width 1288 height 41
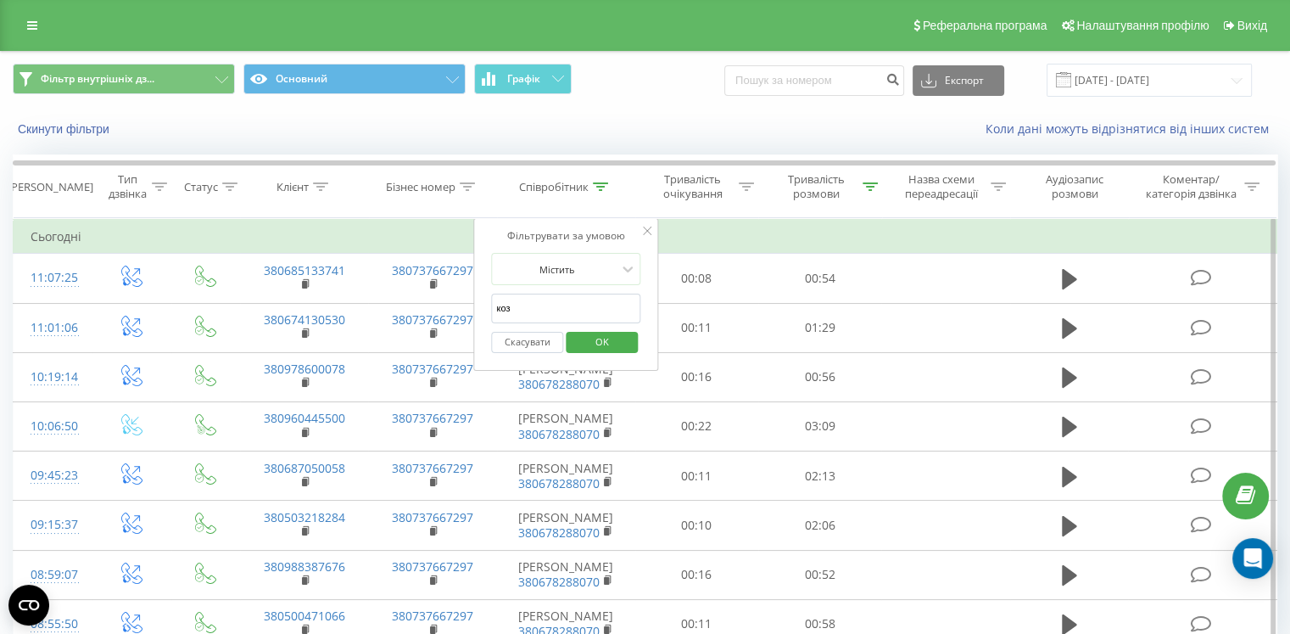
click at [645, 235] on div at bounding box center [647, 231] width 8 height 17
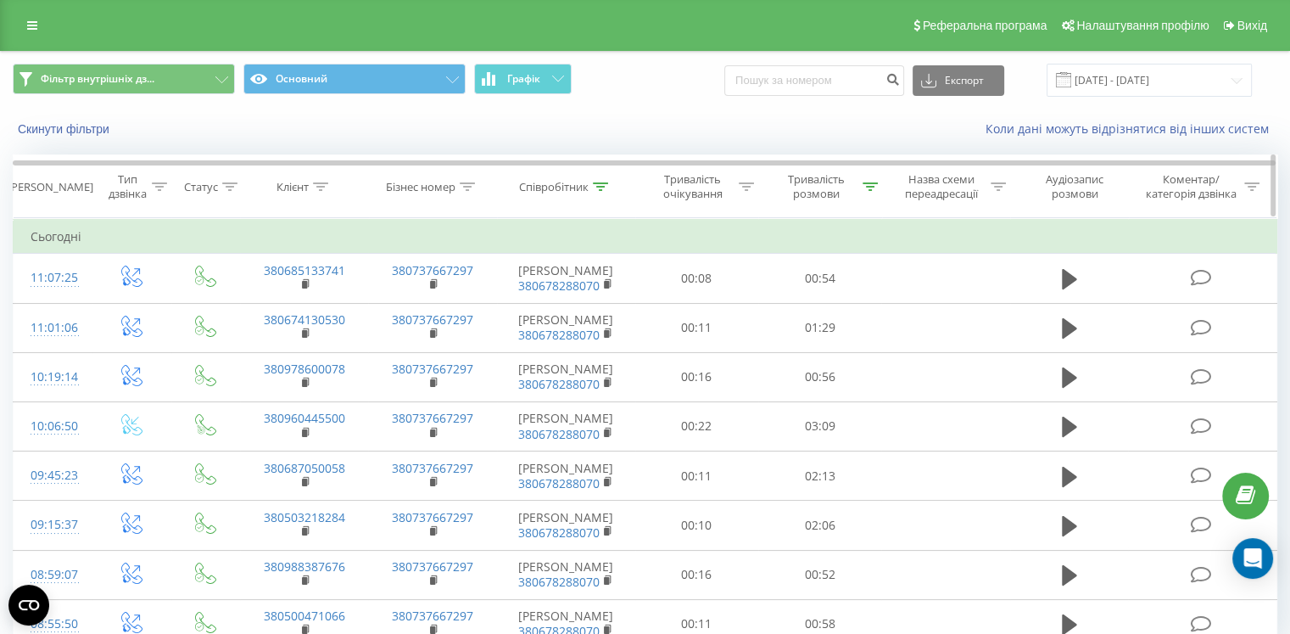
click at [602, 194] on th "Співробітник" at bounding box center [566, 186] width 138 height 63
click at [602, 182] on icon at bounding box center [600, 186] width 15 height 8
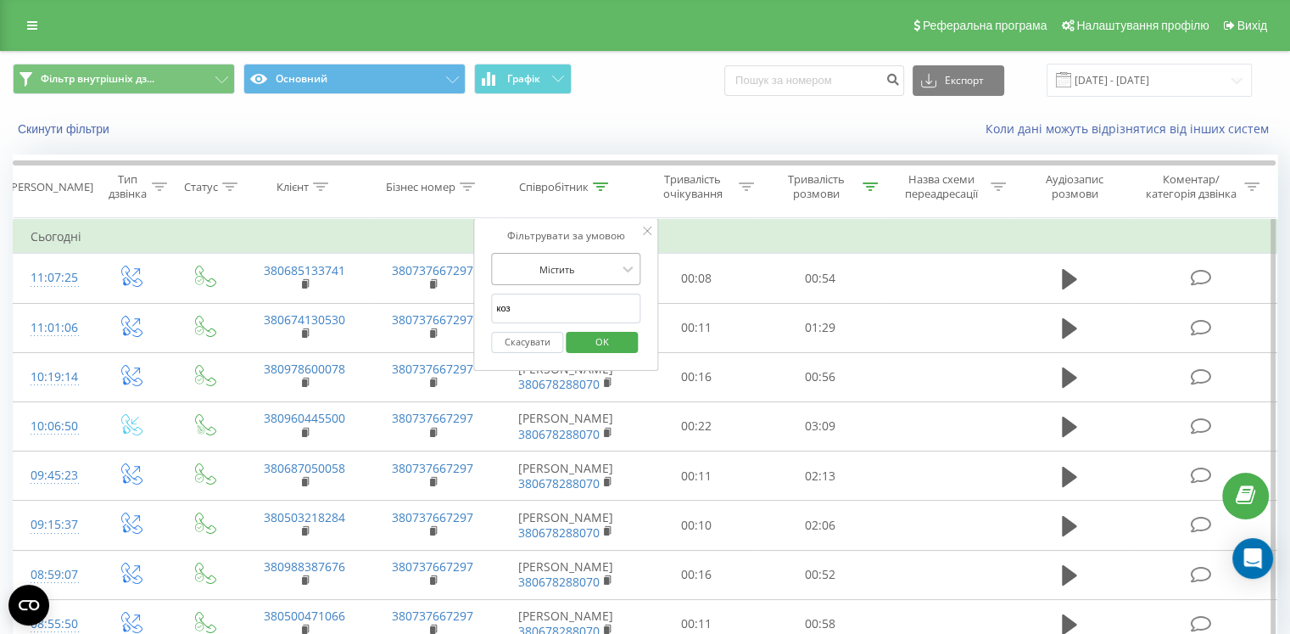
click at [588, 278] on div "Містить" at bounding box center [556, 268] width 124 height 25
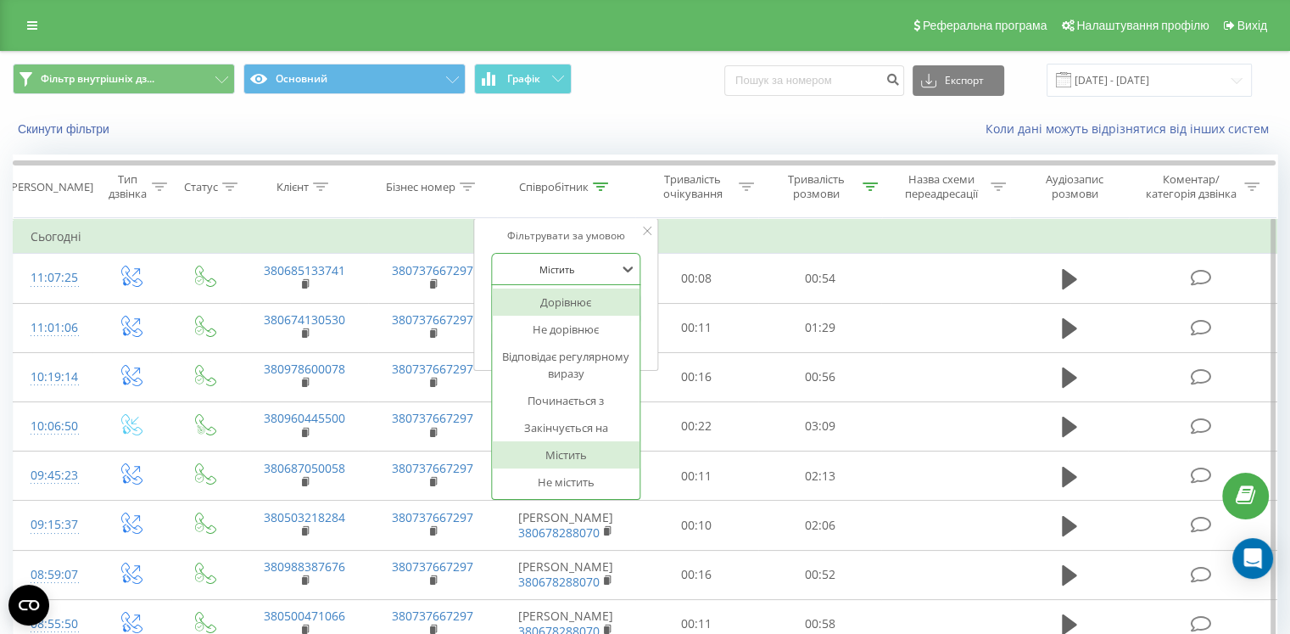
click at [584, 295] on div "Дорівнює" at bounding box center [566, 301] width 148 height 27
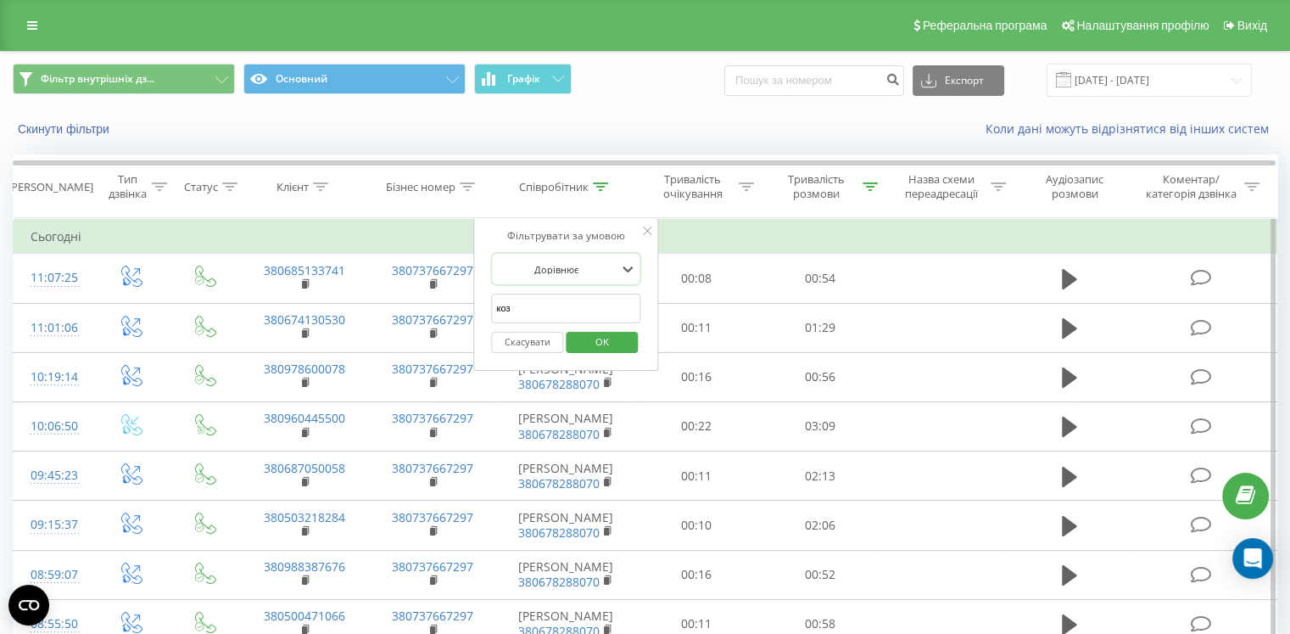
click at [597, 269] on div at bounding box center [556, 269] width 120 height 16
drag, startPoint x: 621, startPoint y: 207, endPoint x: 629, endPoint y: 217, distance: 12.7
click at [622, 207] on th "Співробітник" at bounding box center [566, 186] width 138 height 63
click at [647, 235] on div at bounding box center [647, 231] width 8 height 17
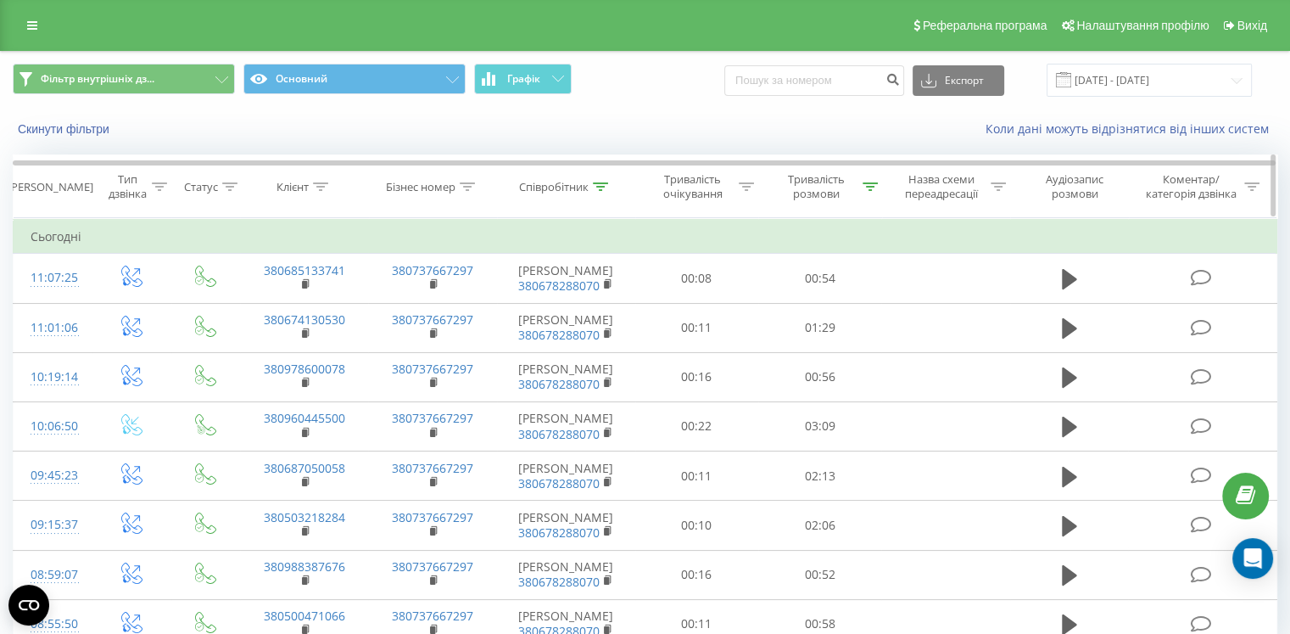
click at [587, 191] on div "Співробітник" at bounding box center [554, 187] width 70 height 14
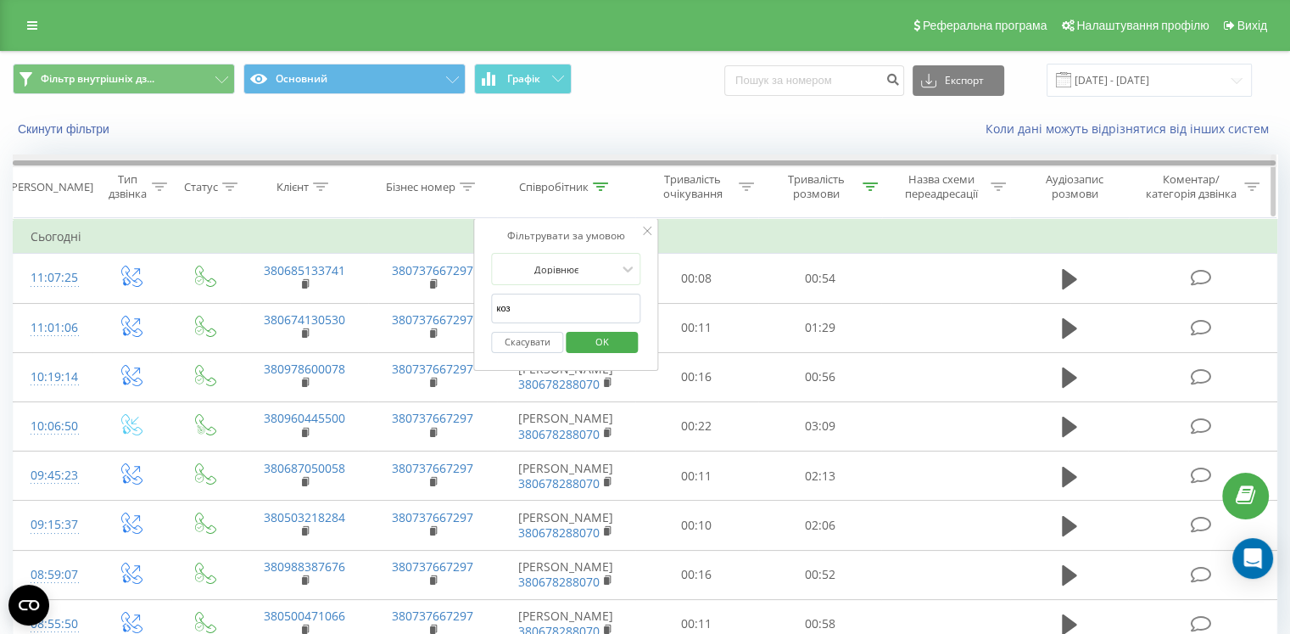
click at [620, 154] on div at bounding box center [645, 160] width 1264 height 13
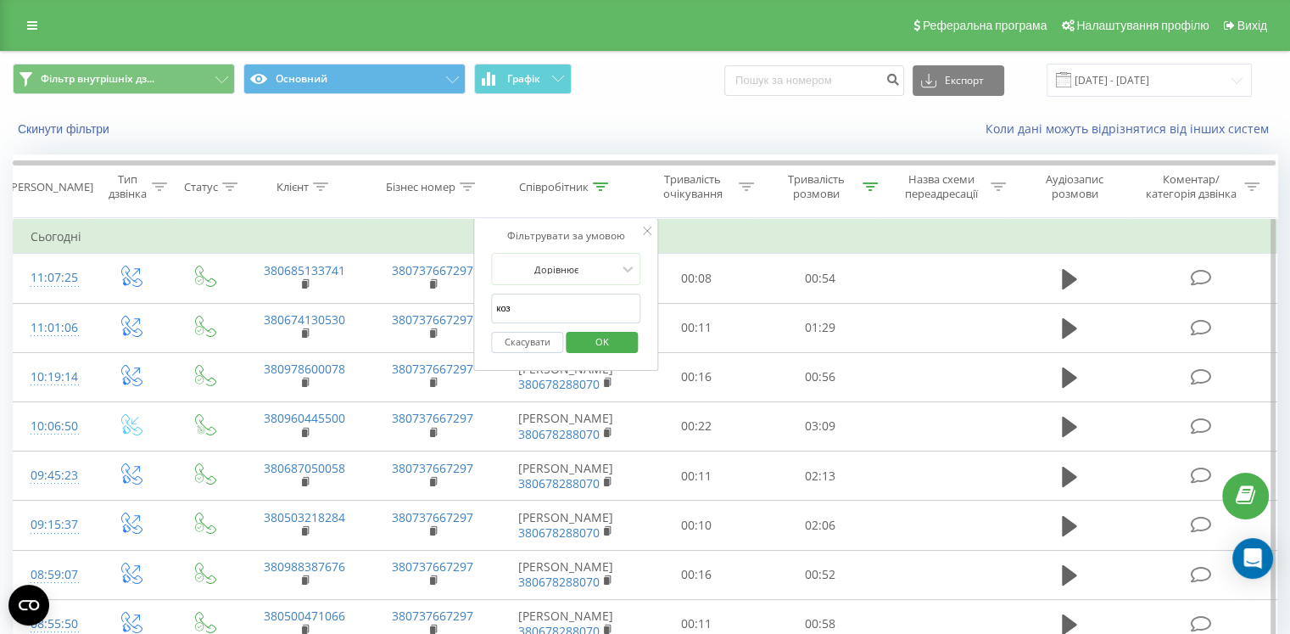
click at [645, 221] on div "Фільтрувати за умовою Дорівнює коз Скасувати OK" at bounding box center [565, 294] width 185 height 153
click at [646, 232] on icon at bounding box center [647, 230] width 8 height 8
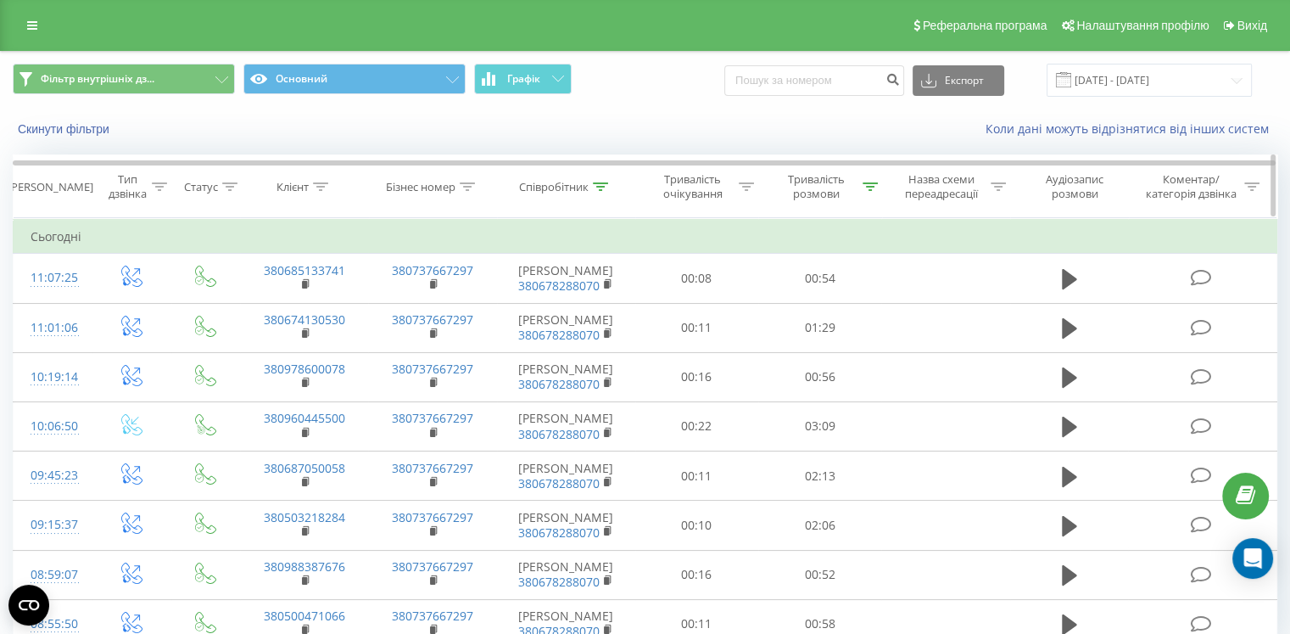
click at [597, 182] on icon at bounding box center [600, 186] width 15 height 8
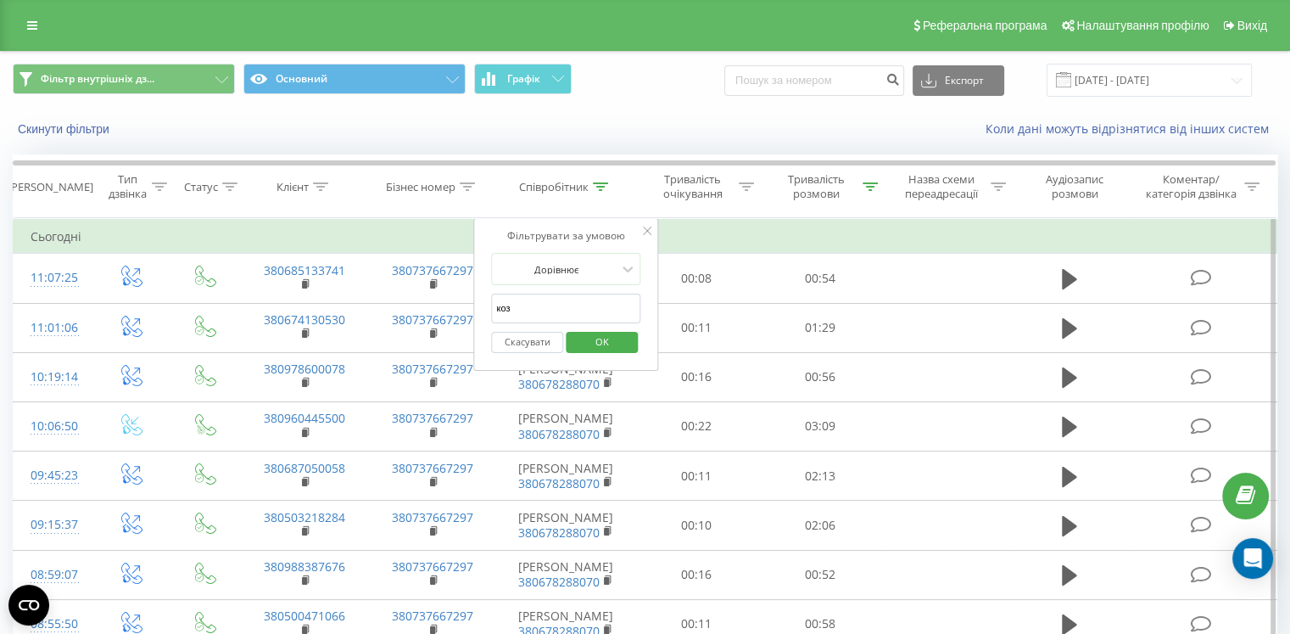
click at [645, 228] on icon at bounding box center [647, 230] width 8 height 8
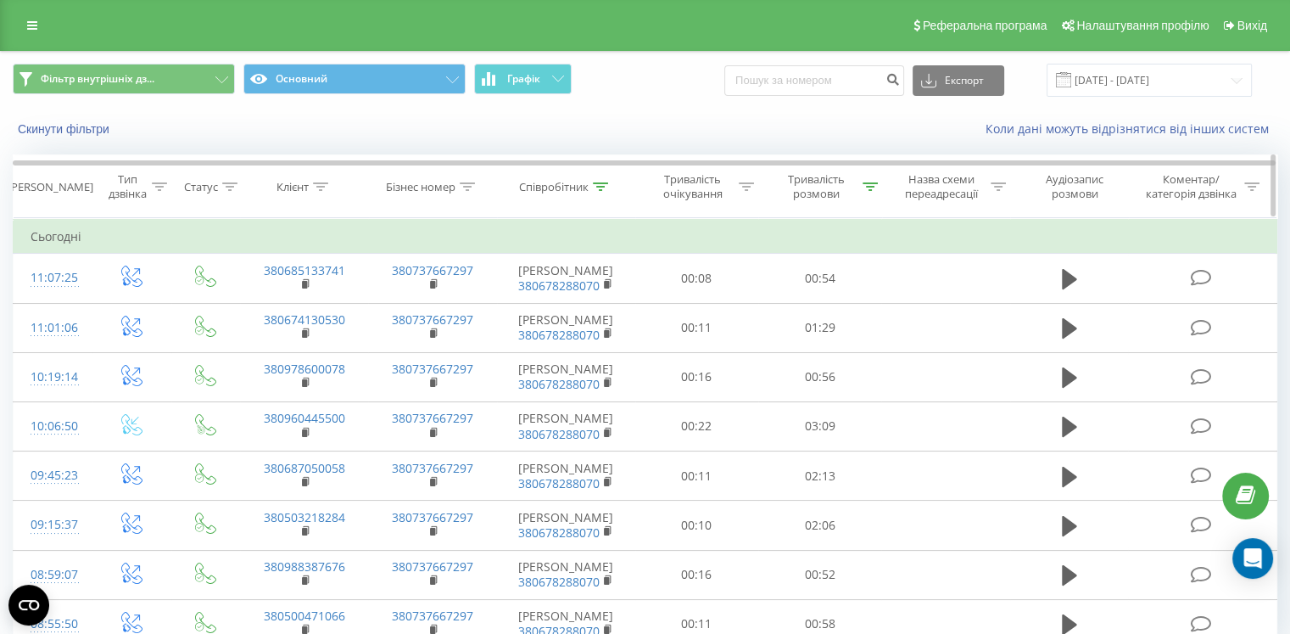
click at [597, 187] on icon at bounding box center [600, 186] width 15 height 8
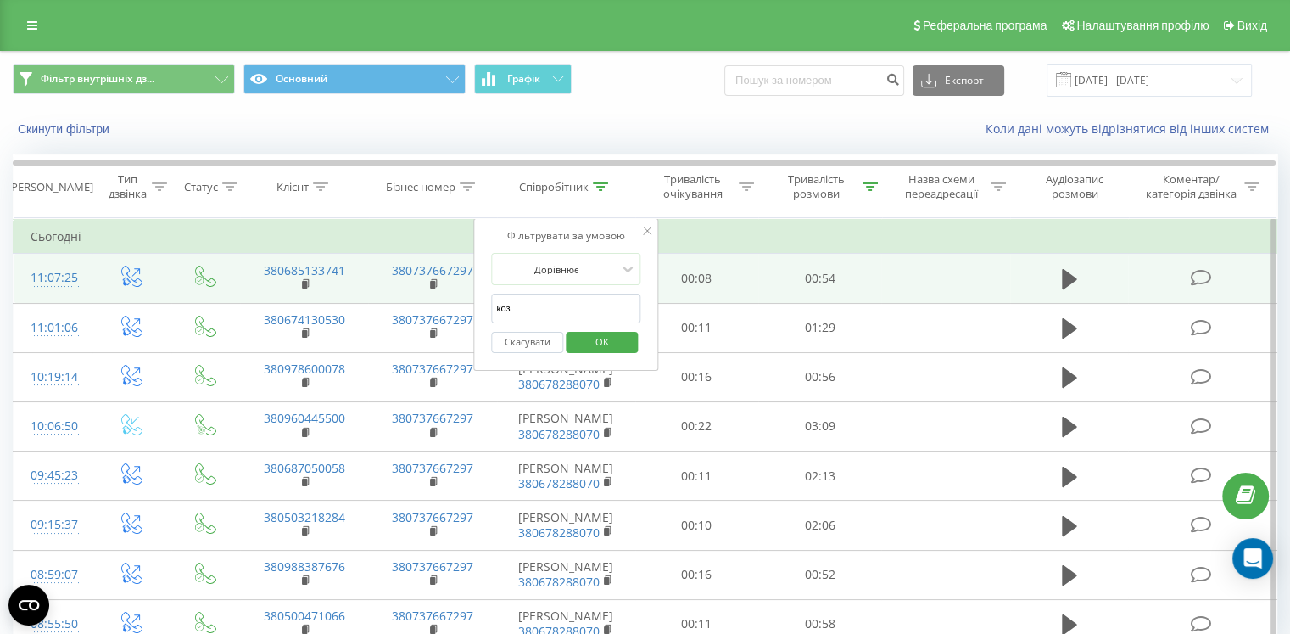
drag, startPoint x: 562, startPoint y: 314, endPoint x: 444, endPoint y: 293, distance: 120.5
click at [448, 293] on table "Фільтрувати за умовою Дорівнює Введіть значення Скасувати OK Фільтрувати за умо…" at bounding box center [645, 433] width 1265 height 431
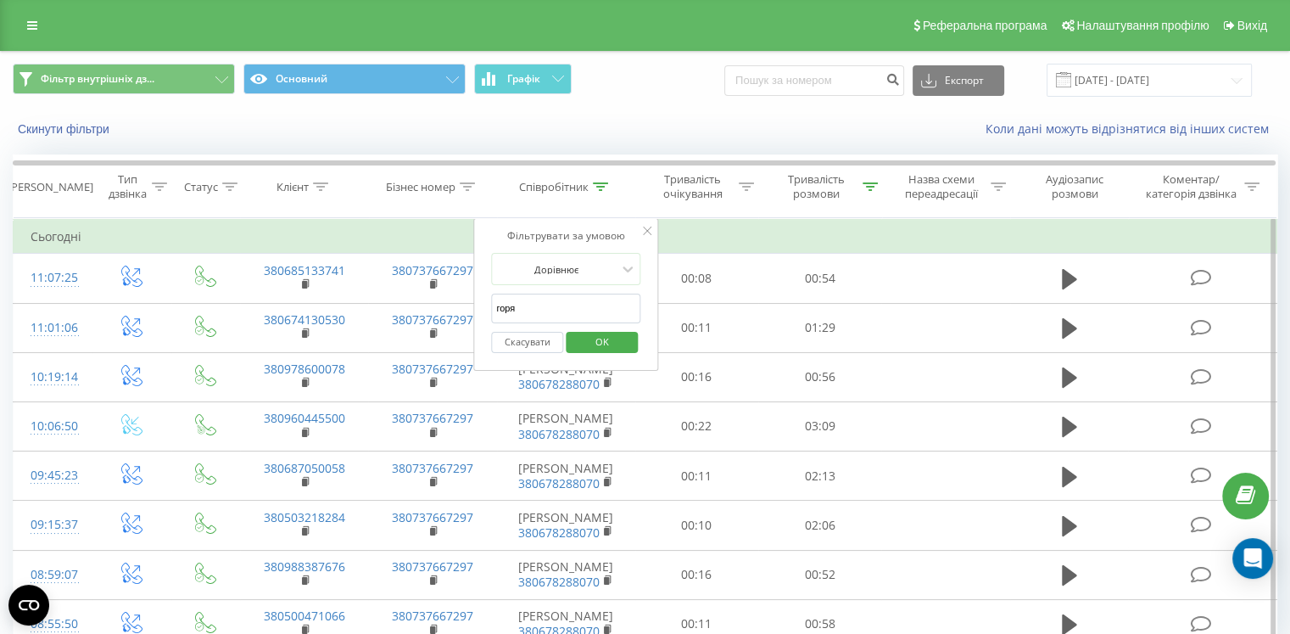
type input "горя"
click at [594, 342] on span "OK" at bounding box center [601, 341] width 47 height 26
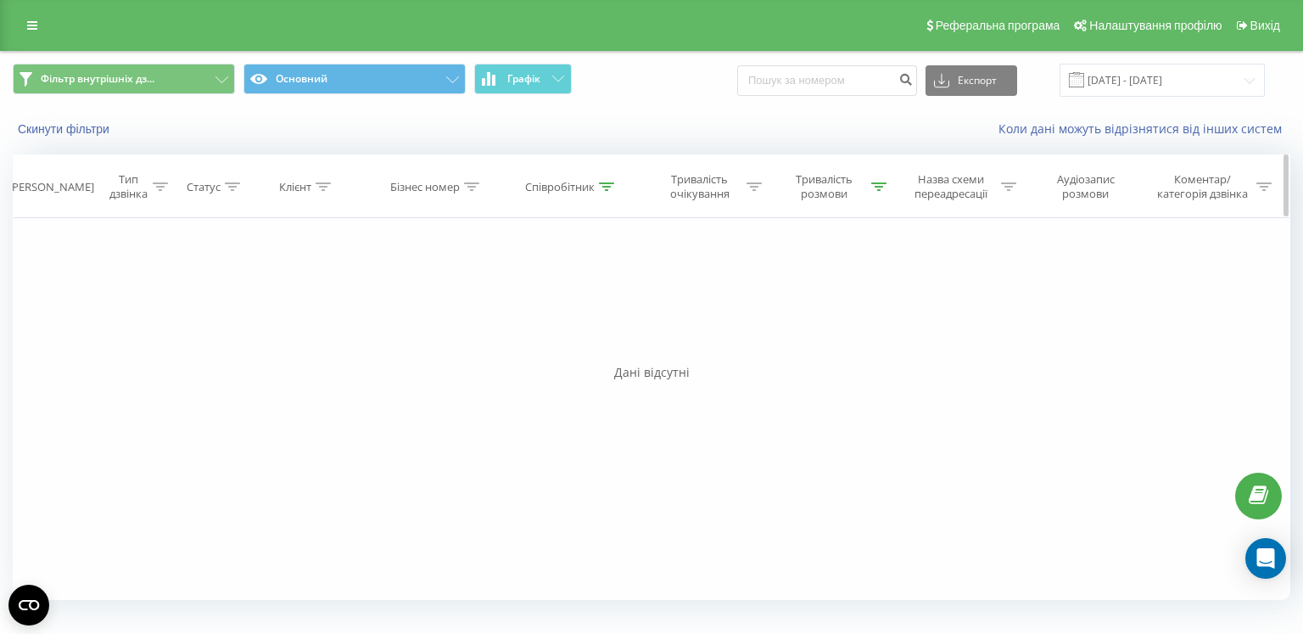
click at [607, 182] on icon at bounding box center [606, 186] width 15 height 8
click at [539, 313] on input "горя" at bounding box center [571, 308] width 149 height 30
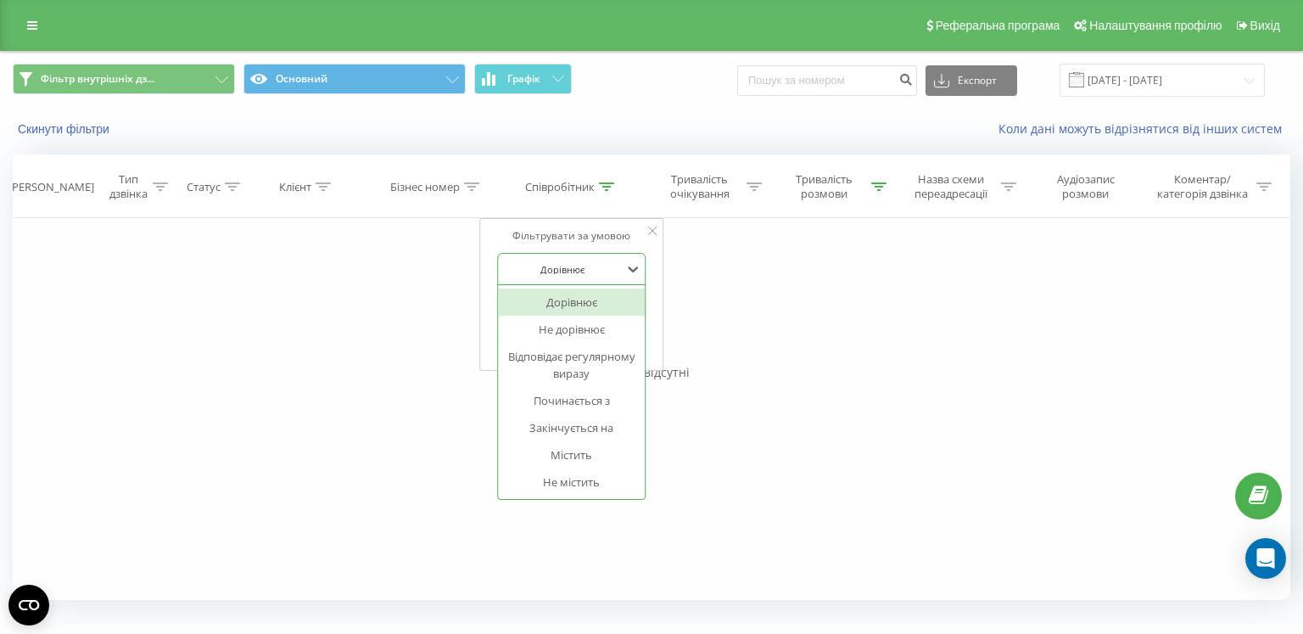
click at [570, 278] on div "Дорівнює" at bounding box center [562, 268] width 124 height 25
click at [604, 462] on div "Містить" at bounding box center [572, 454] width 148 height 27
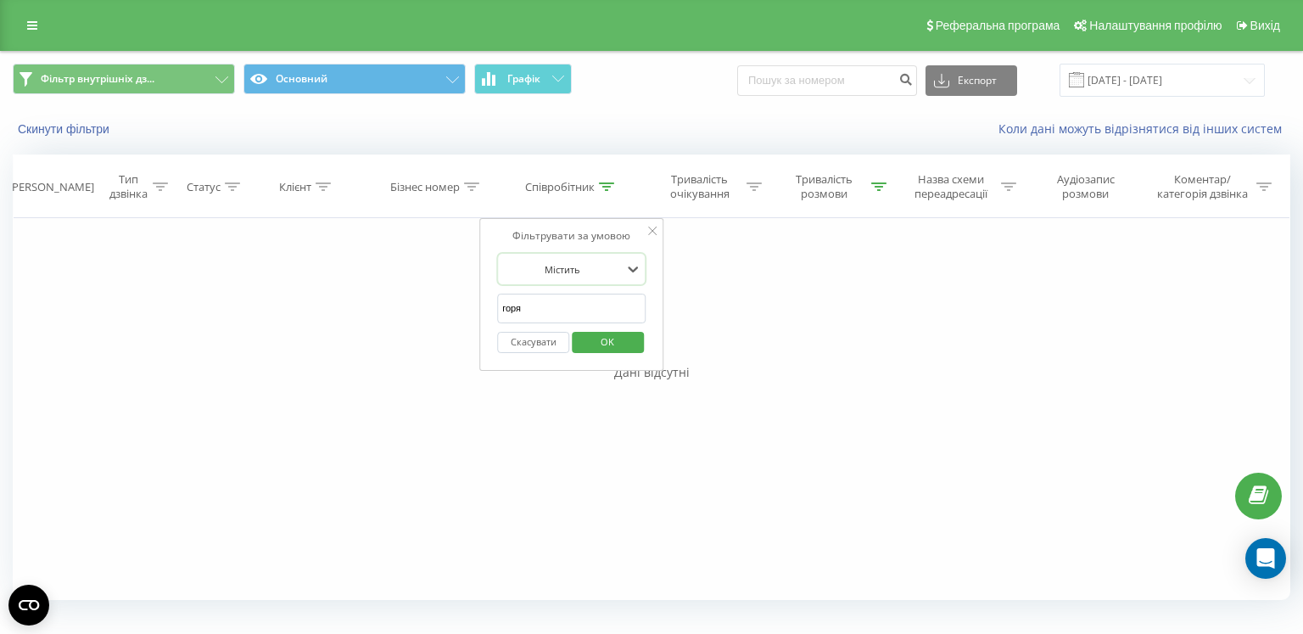
click at [612, 344] on span "OK" at bounding box center [607, 341] width 47 height 26
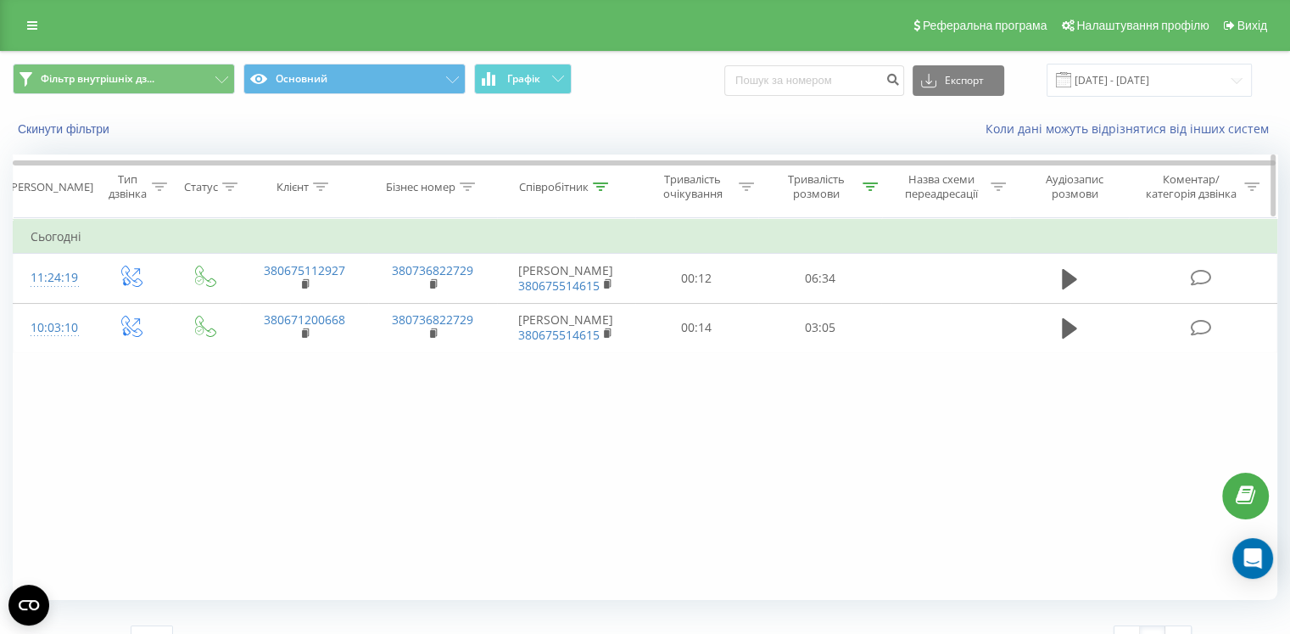
click at [872, 187] on icon at bounding box center [870, 186] width 15 height 8
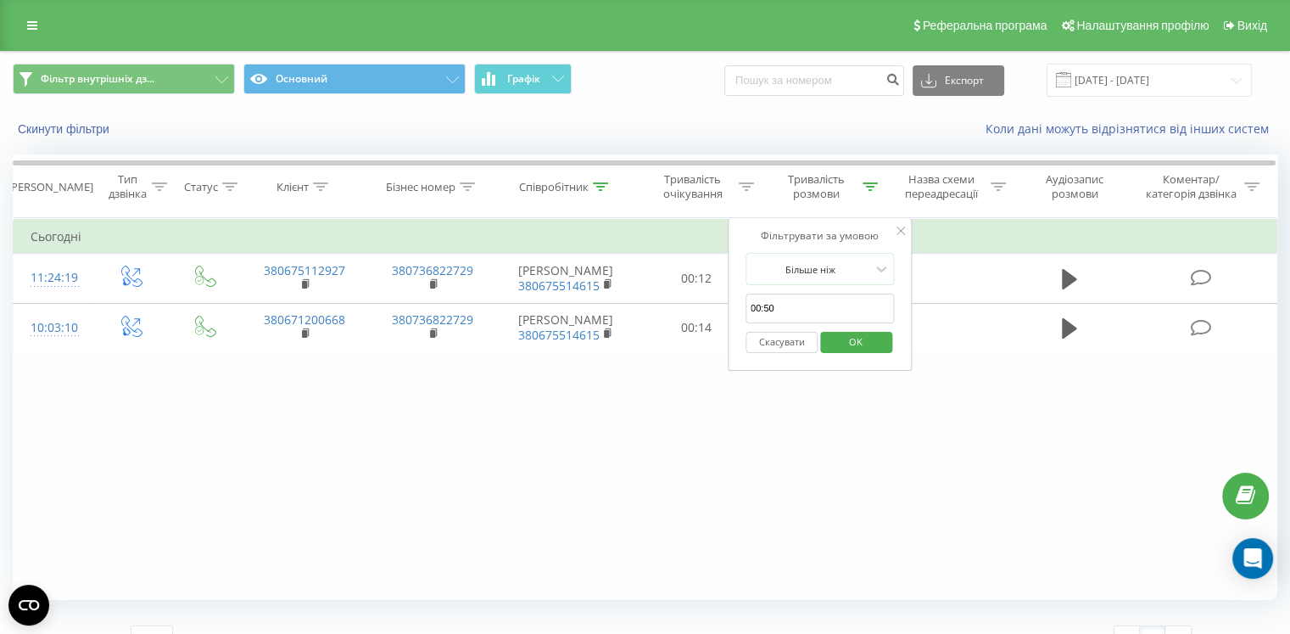
click at [862, 126] on div "Коли дані можуть відрізнятися вiд інших систем" at bounding box center [886, 128] width 805 height 17
click at [786, 135] on div "Коли дані можуть відрізнятися вiд інших систем" at bounding box center [886, 128] width 805 height 17
click at [870, 190] on div at bounding box center [870, 187] width 15 height 14
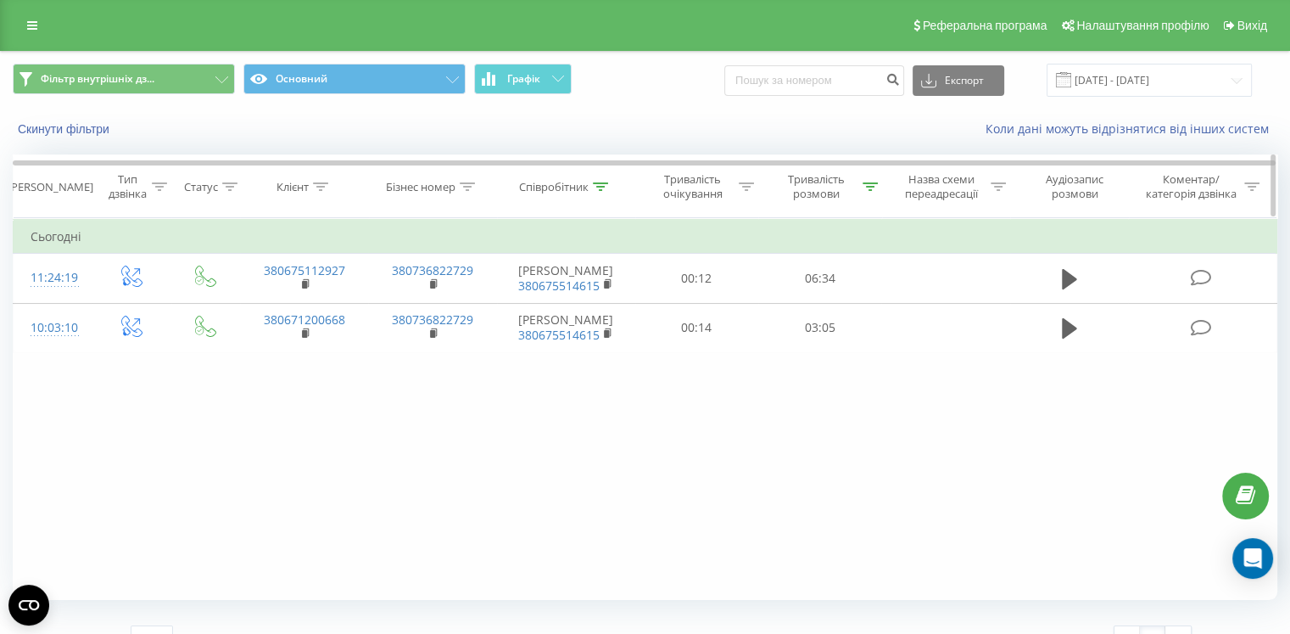
click at [870, 190] on div at bounding box center [870, 187] width 15 height 14
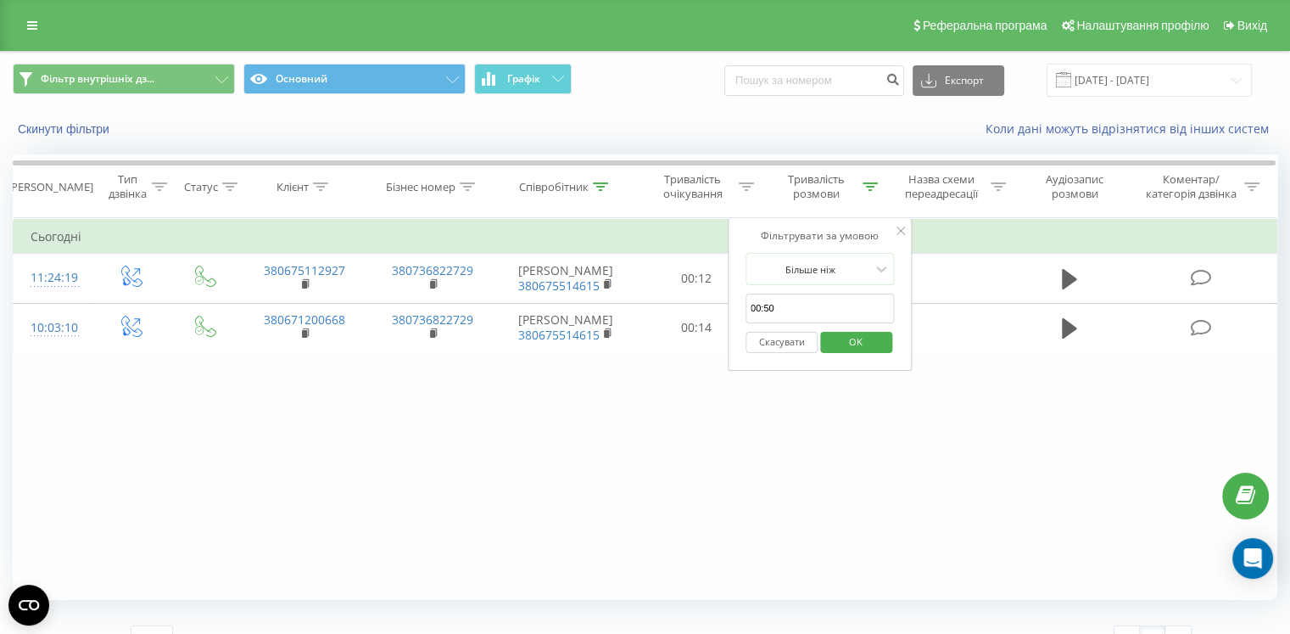
click at [813, 306] on input "00:50" at bounding box center [820, 308] width 149 height 30
drag, startPoint x: 813, startPoint y: 306, endPoint x: 731, endPoint y: 307, distance: 81.4
click at [729, 307] on div "Фільтрувати за умовою Більше ніж 00:50 Скасувати OK" at bounding box center [820, 294] width 185 height 153
click at [785, 352] on div "Скасувати OK" at bounding box center [820, 342] width 149 height 38
click at [788, 344] on button "Скасувати" at bounding box center [782, 342] width 72 height 21
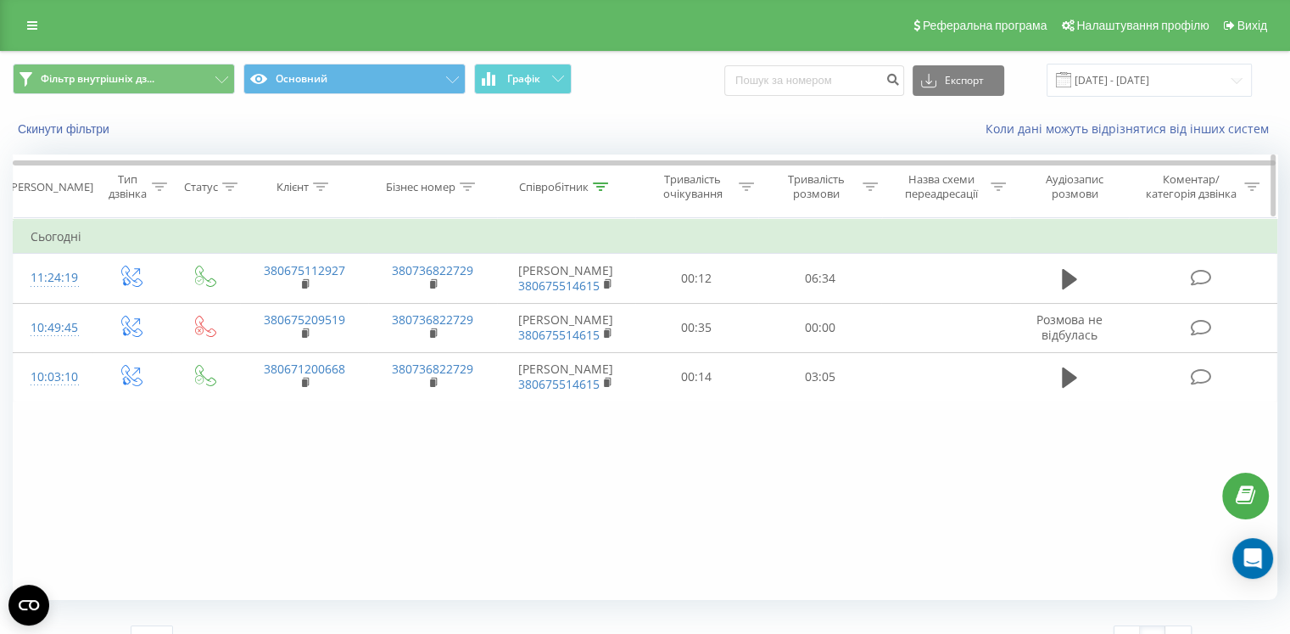
click at [600, 187] on icon at bounding box center [600, 186] width 15 height 8
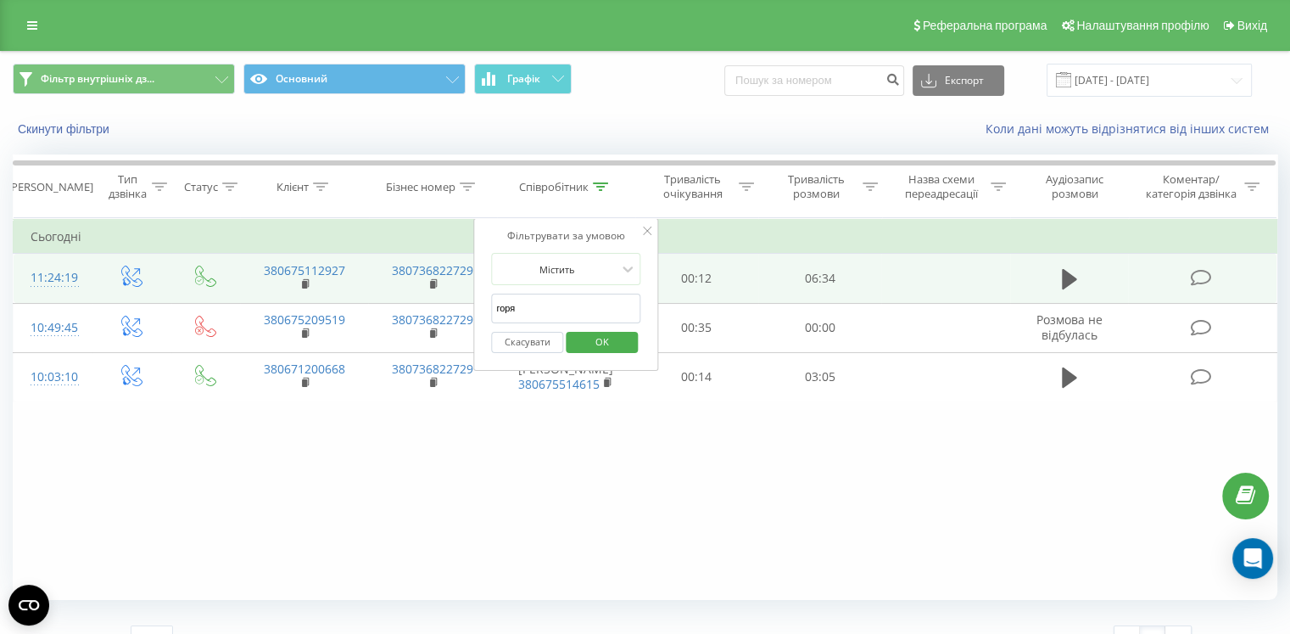
drag, startPoint x: 553, startPoint y: 310, endPoint x: 467, endPoint y: 289, distance: 88.3
click at [467, 289] on table "Фільтрувати за умовою Дорівнює Введіть значення Скасувати OK Фільтрувати за умо…" at bounding box center [645, 310] width 1265 height 184
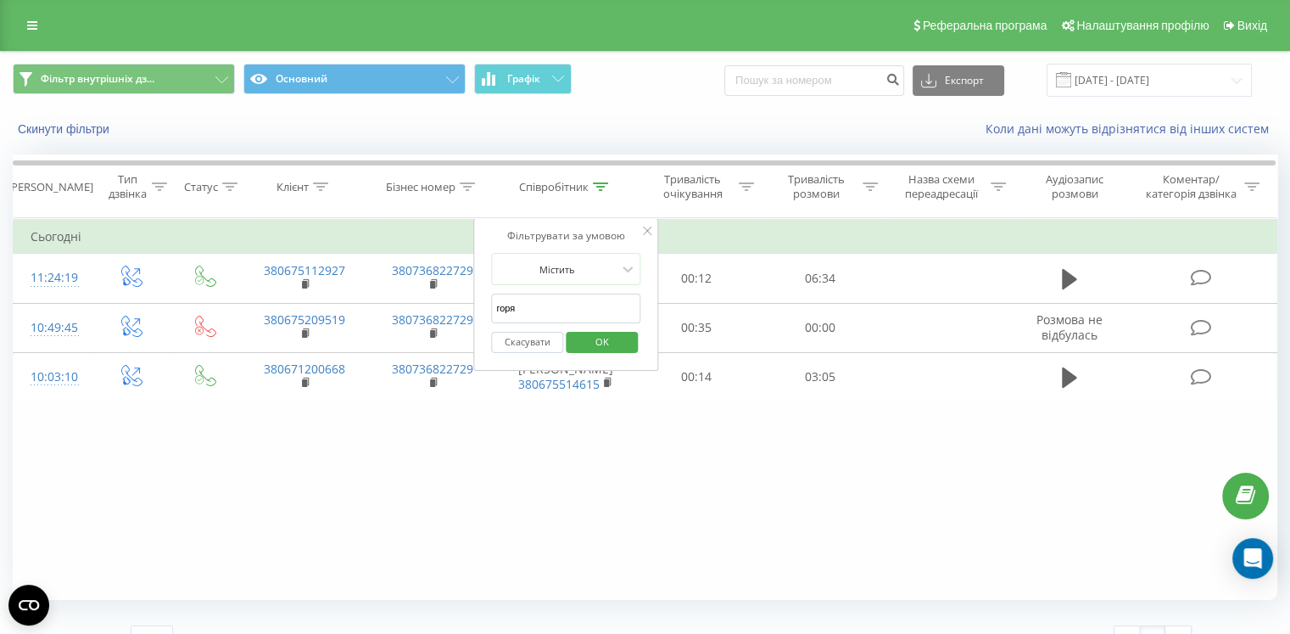
click at [568, 310] on input "горя" at bounding box center [565, 308] width 149 height 30
drag, startPoint x: 506, startPoint y: 500, endPoint x: 519, endPoint y: 431, distance: 70.9
click at [506, 494] on div "Фільтрувати за умовою Дорівнює Введіть значення Скасувати OK Фільтрувати за умо…" at bounding box center [645, 409] width 1265 height 382
click at [584, 310] on input "горя" at bounding box center [565, 308] width 149 height 30
click at [603, 611] on div "Фільтр внутрішніх дз... Основний Графік Експорт .csv .xls .xlsx 22.09.2025 - 22…" at bounding box center [645, 357] width 1265 height 611
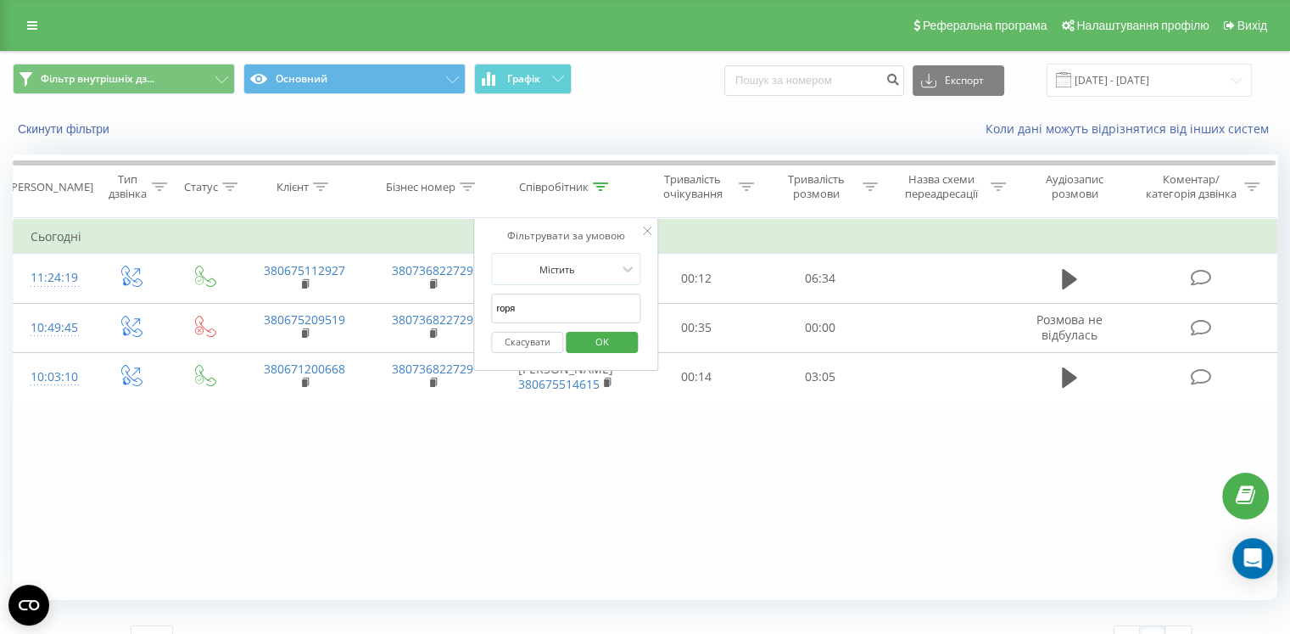
drag, startPoint x: 601, startPoint y: 531, endPoint x: 606, endPoint y: 501, distance: 30.1
click at [610, 527] on div "Фільтрувати за умовою Дорівнює Введіть значення Скасувати OK Фільтрувати за умо…" at bounding box center [645, 409] width 1265 height 382
click at [549, 310] on input "горя" at bounding box center [565, 308] width 149 height 30
drag, startPoint x: 590, startPoint y: 472, endPoint x: 594, endPoint y: 237, distance: 235.0
click at [592, 459] on div "Фільтрувати за умовою Дорівнює Введіть значення Скасувати OK Фільтрувати за умо…" at bounding box center [645, 409] width 1265 height 382
